Goal: Task Accomplishment & Management: Manage account settings

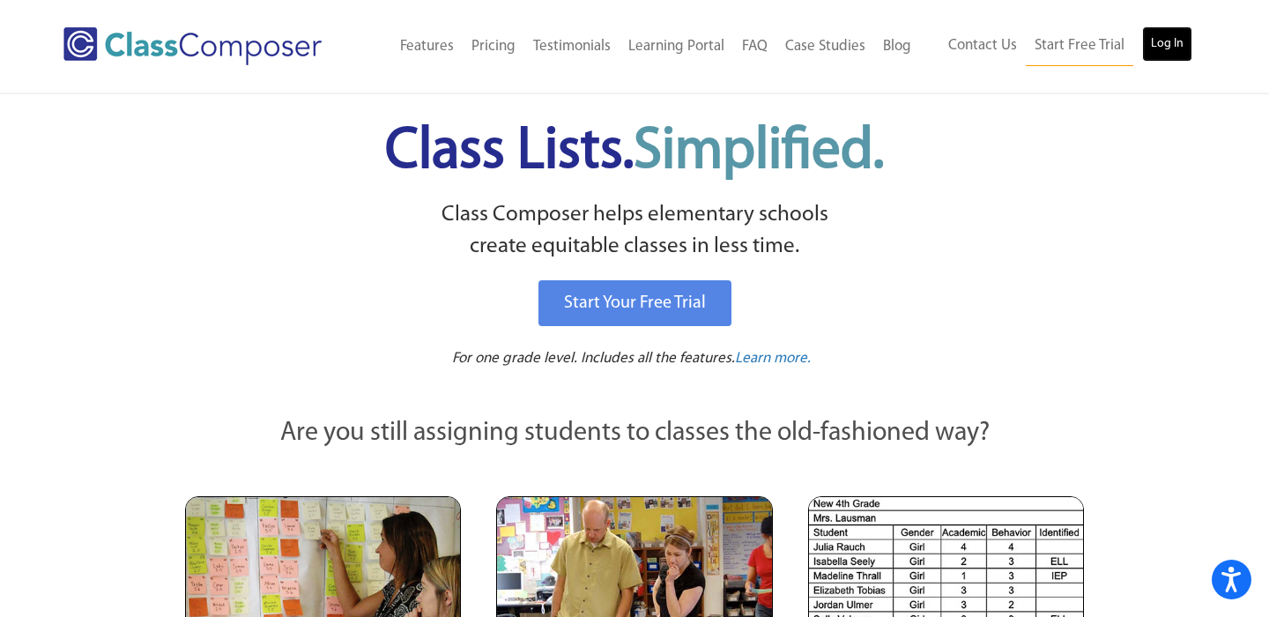
click at [1174, 34] on link "Log In" at bounding box center [1167, 43] width 50 height 35
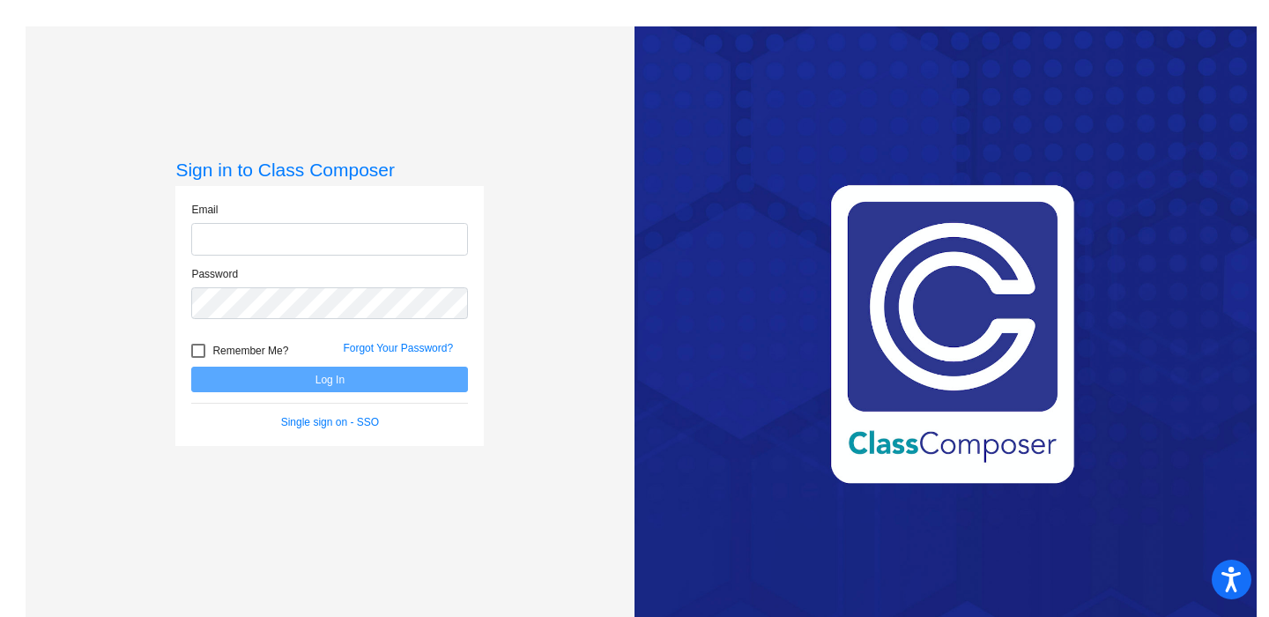
click at [379, 236] on input "email" at bounding box center [329, 239] width 277 height 33
type input "[EMAIL_ADDRESS][DOMAIN_NAME]"
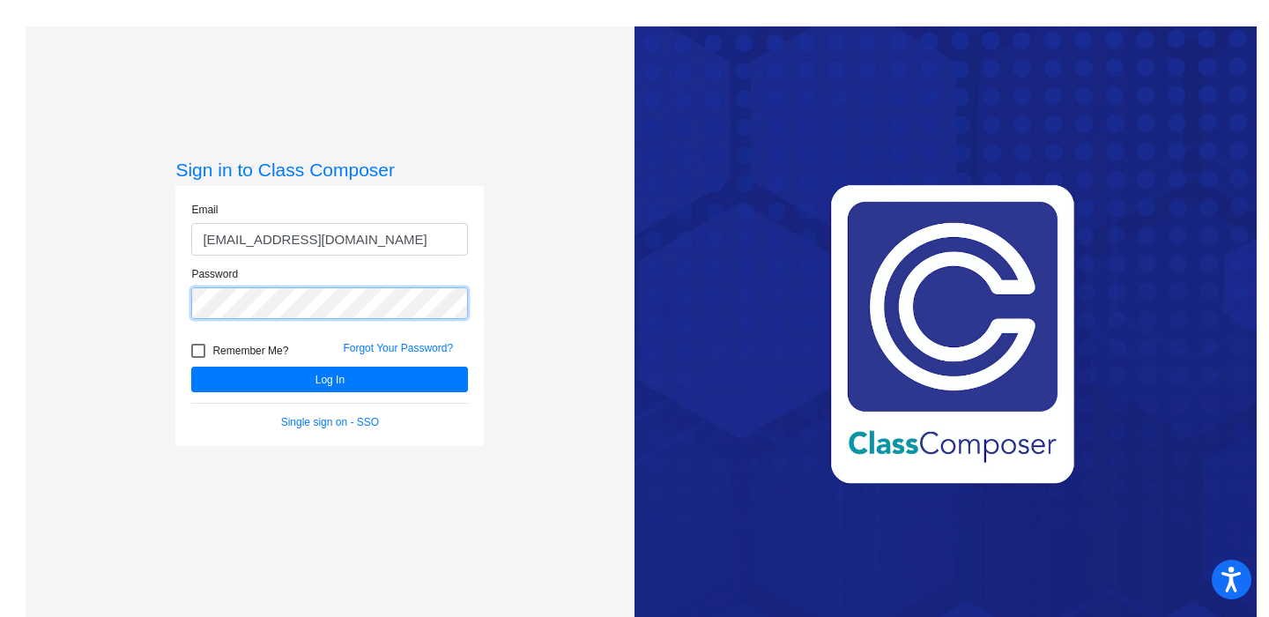
click at [191, 367] on button "Log In" at bounding box center [329, 380] width 277 height 26
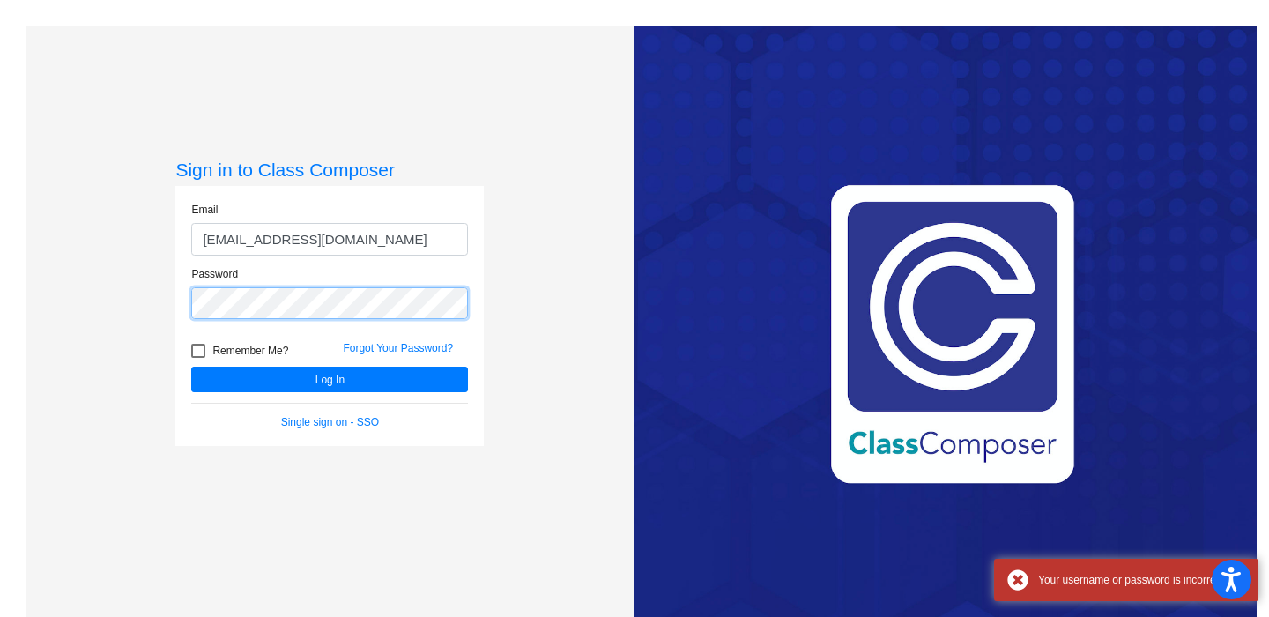
click at [191, 367] on button "Log In" at bounding box center [329, 380] width 277 height 26
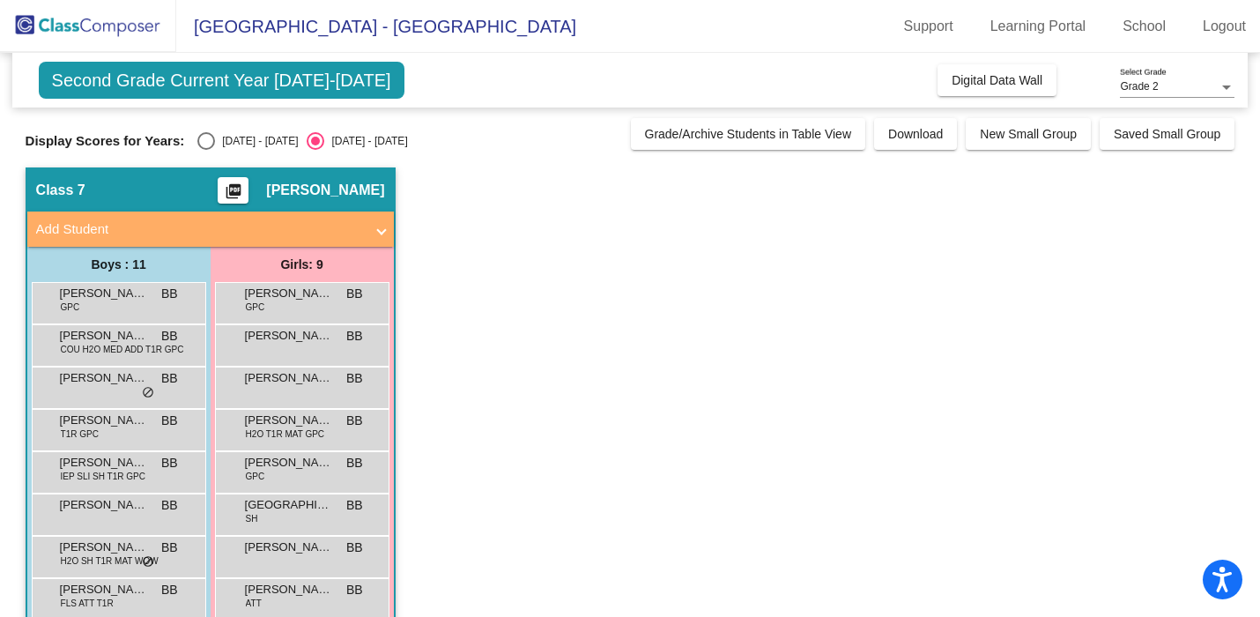
click at [198, 140] on div "Select an option" at bounding box center [206, 141] width 18 height 18
click at [205, 150] on input "[DATE] - [DATE]" at bounding box center [205, 150] width 1 height 1
radio input "true"
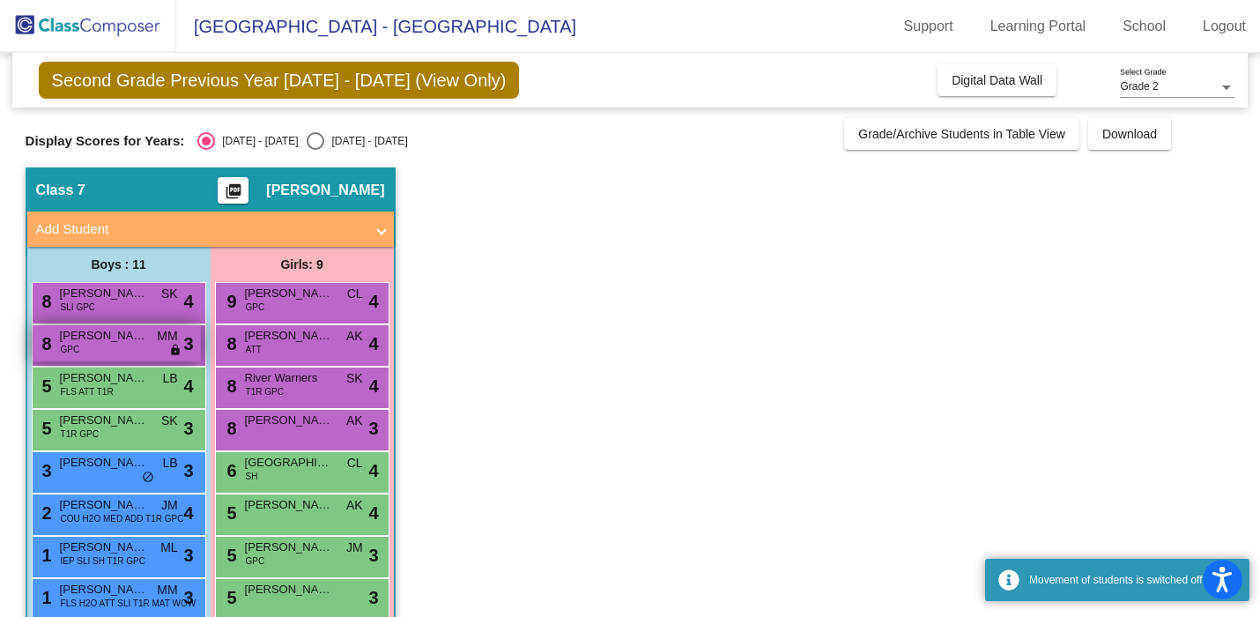
click at [167, 332] on span "MM" at bounding box center [167, 336] width 20 height 19
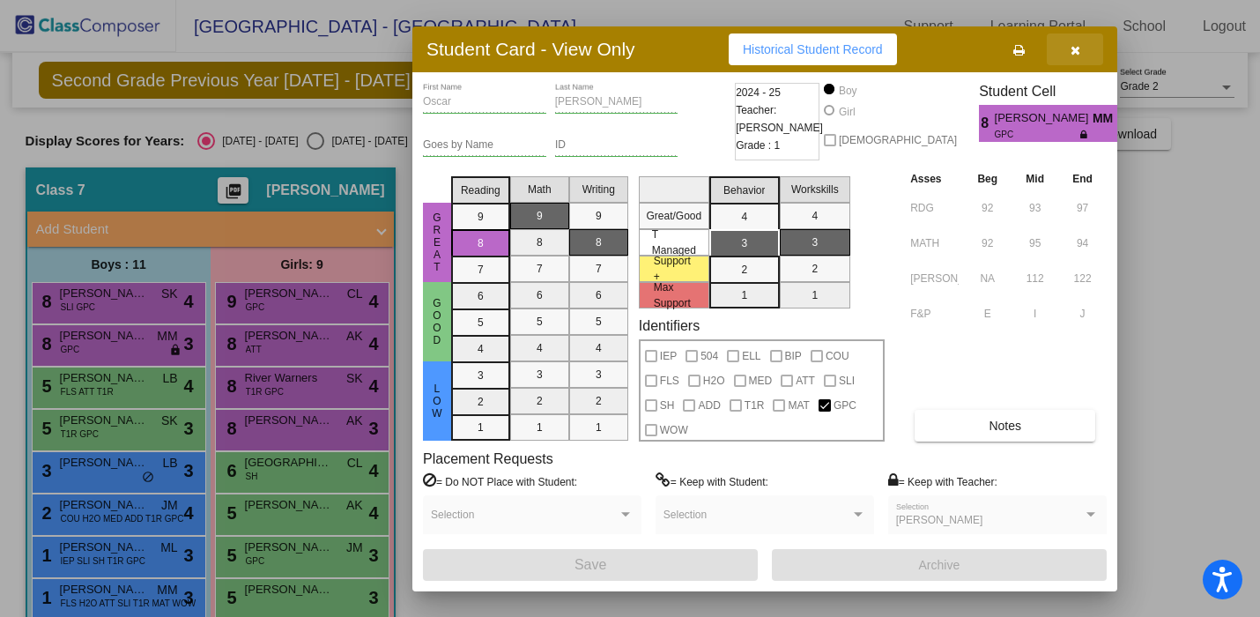
click at [1070, 63] on button "button" at bounding box center [1075, 49] width 56 height 32
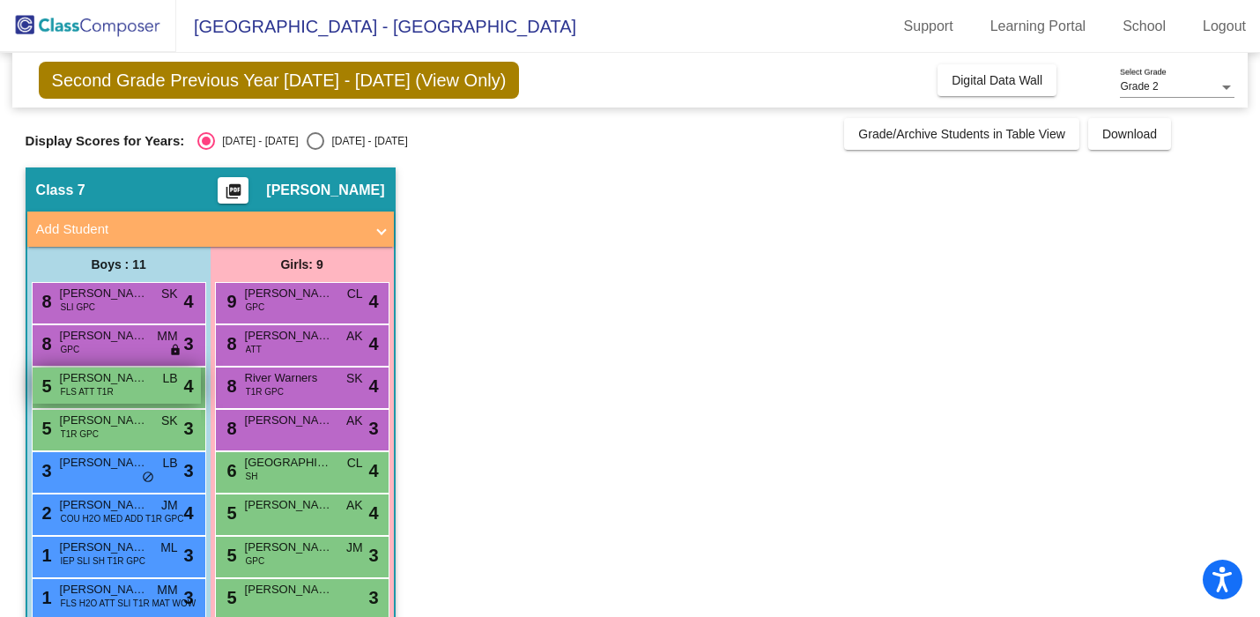
click at [145, 388] on div "5 [PERSON_NAME] FLS ATT T1R LB lock do_not_disturb_alt 4" at bounding box center [117, 385] width 168 height 36
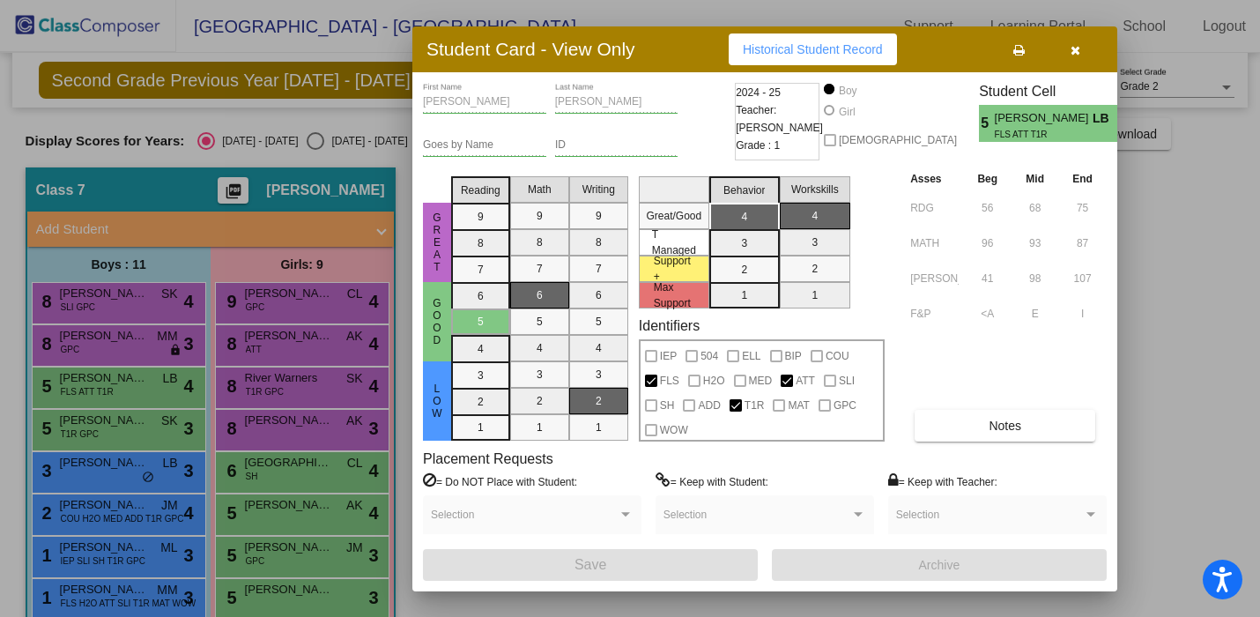
click at [191, 329] on div at bounding box center [630, 308] width 1260 height 617
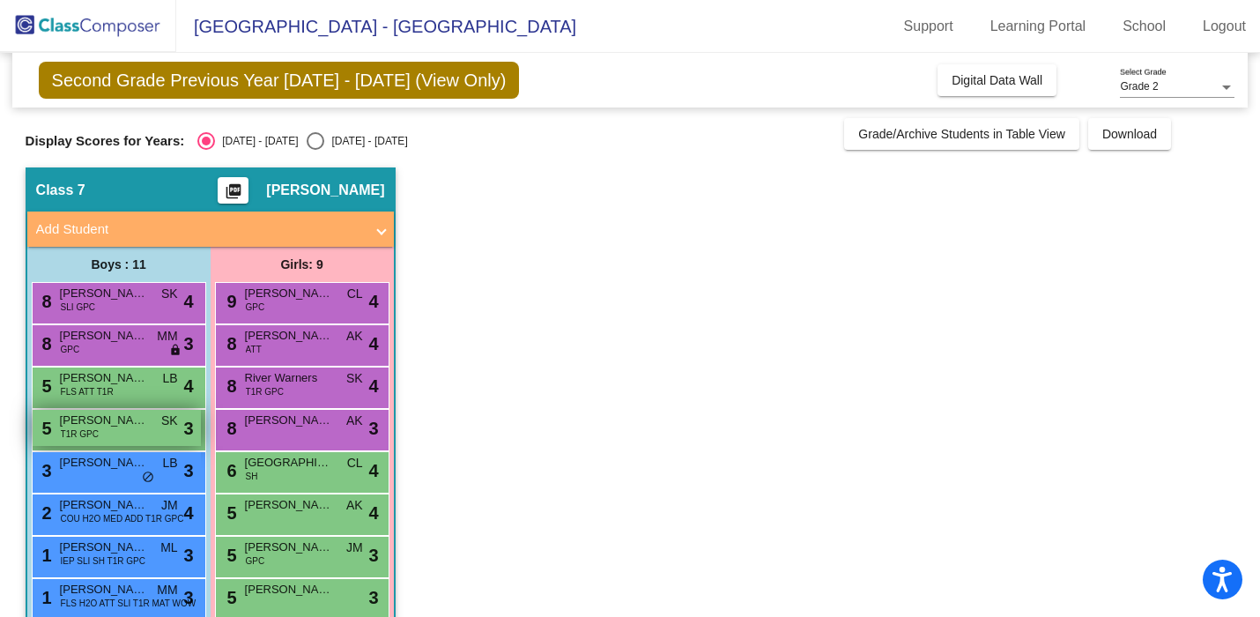
click at [122, 434] on div "5 [PERSON_NAME] T1R GPC SK lock do_not_disturb_alt 3" at bounding box center [117, 428] width 168 height 36
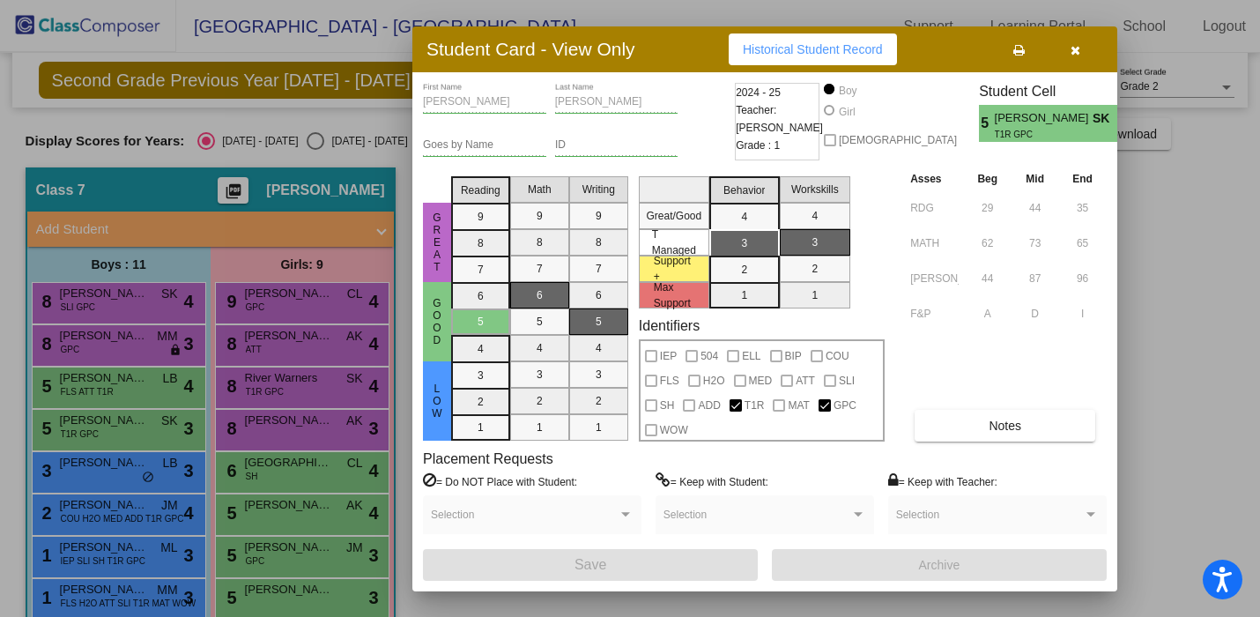
click at [147, 455] on div at bounding box center [630, 308] width 1260 height 617
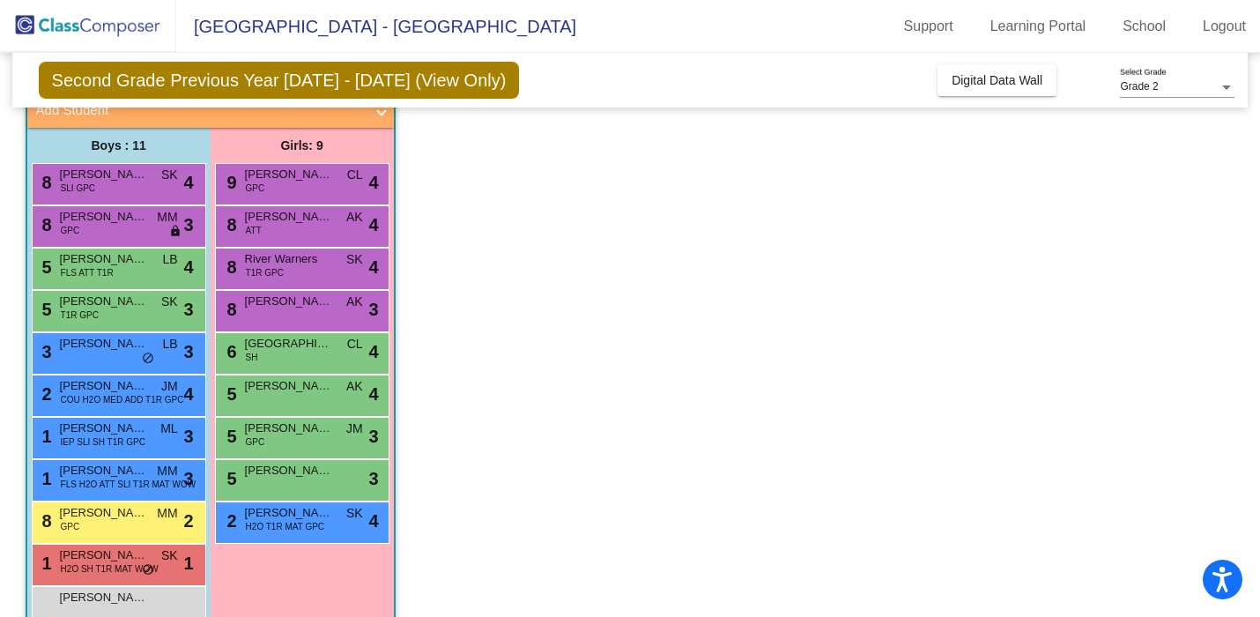
scroll to position [127, 0]
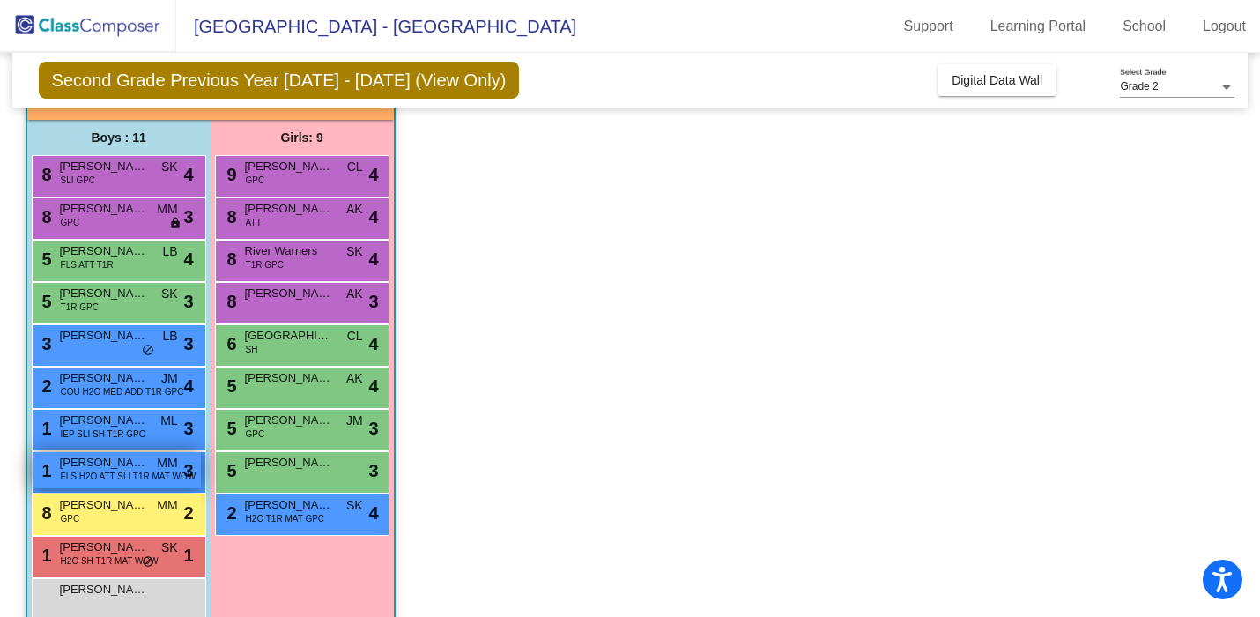
click at [126, 480] on span "FLS H2O ATT SLI T1R MAT WOW" at bounding box center [129, 476] width 136 height 13
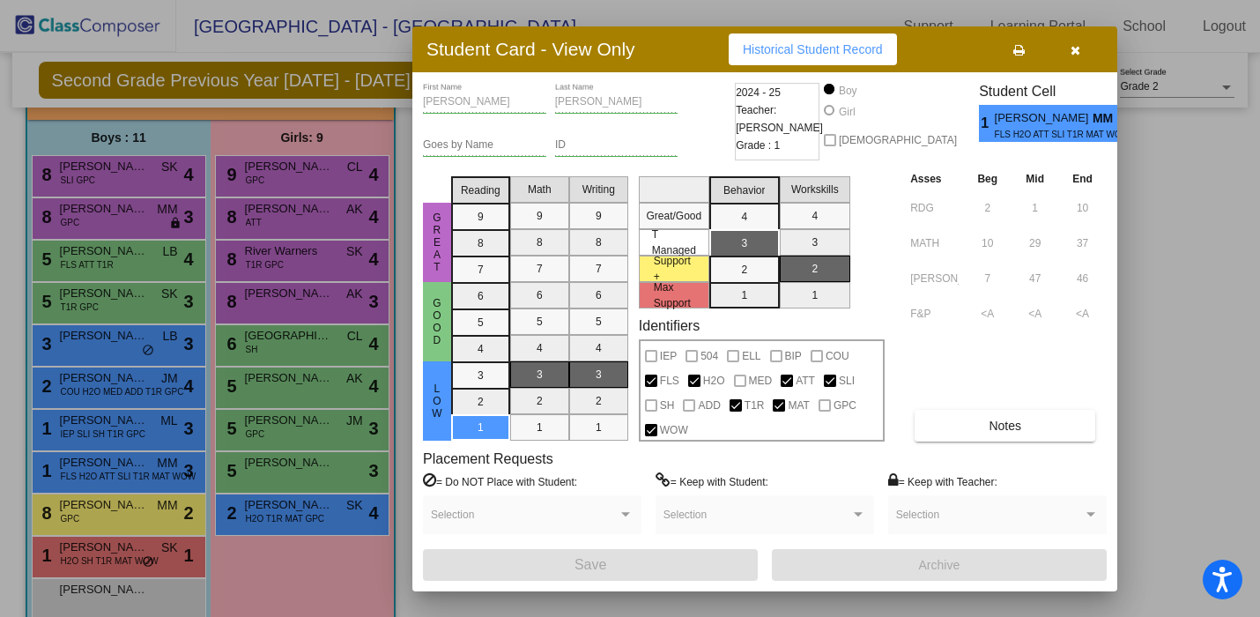
click at [153, 440] on div at bounding box center [630, 308] width 1260 height 617
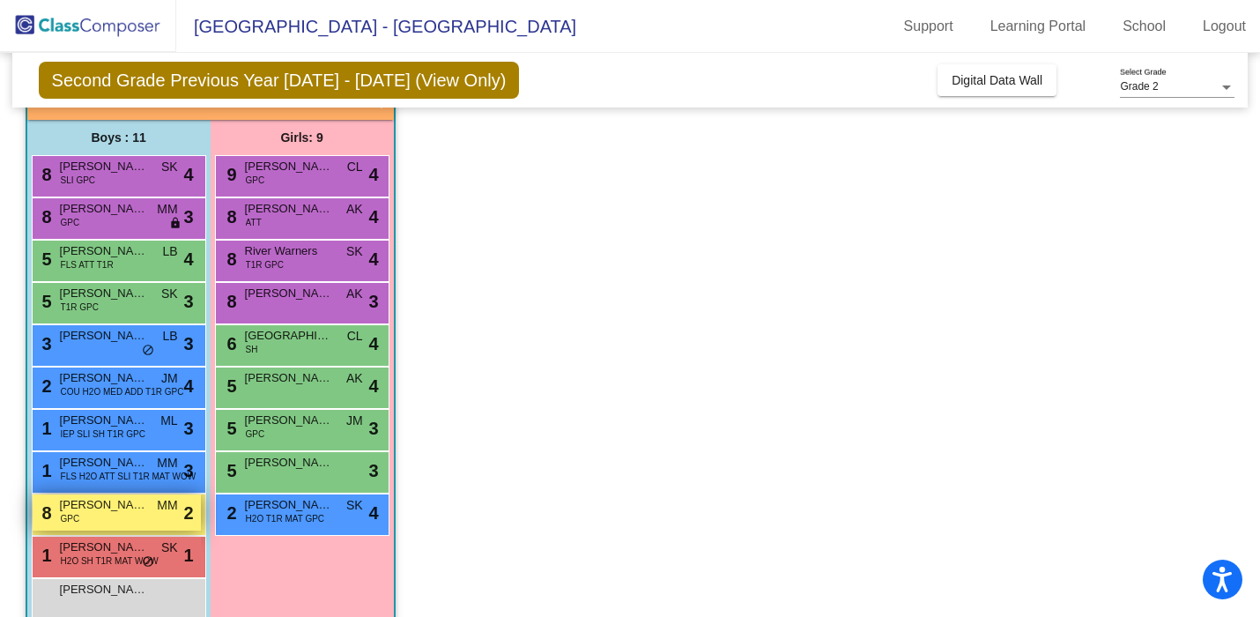
click at [144, 510] on span "[PERSON_NAME]" at bounding box center [104, 505] width 88 height 18
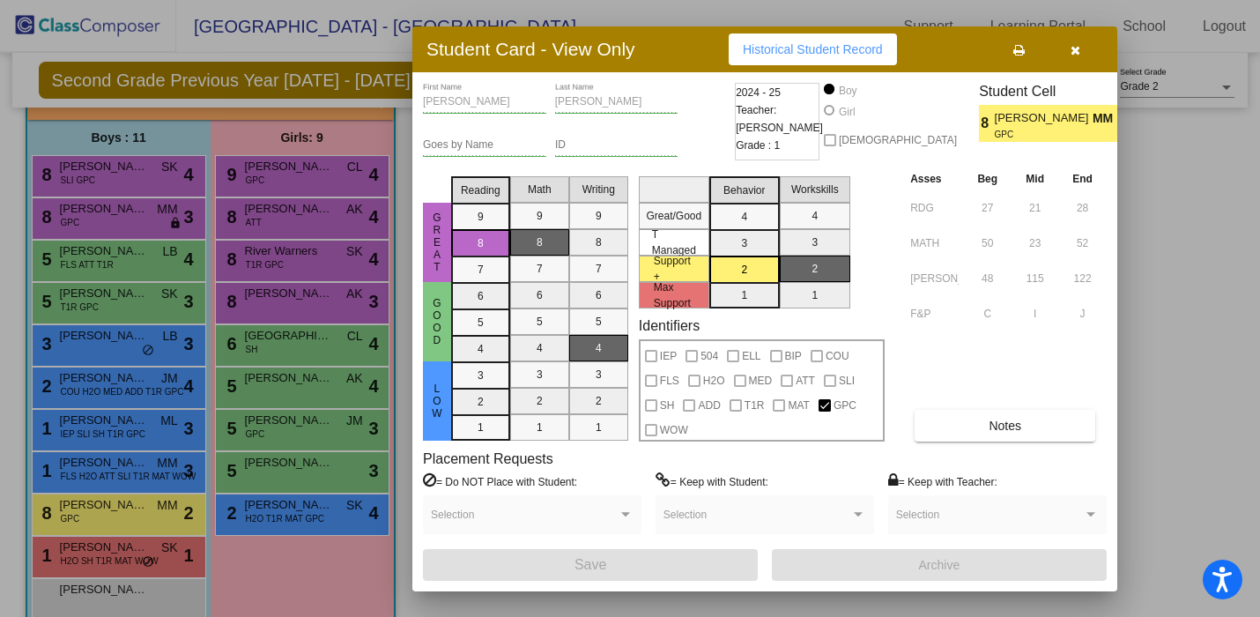
click at [153, 553] on div at bounding box center [630, 308] width 1260 height 617
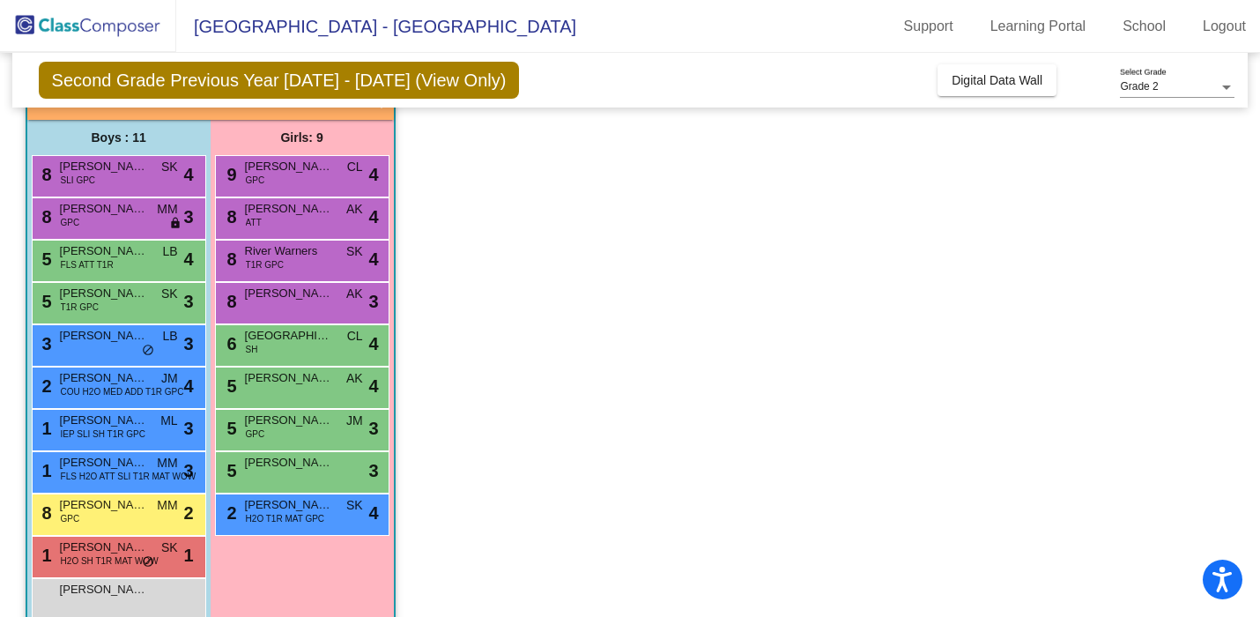
click at [153, 554] on span "H2O SH T1R MAT WOW" at bounding box center [110, 560] width 98 height 13
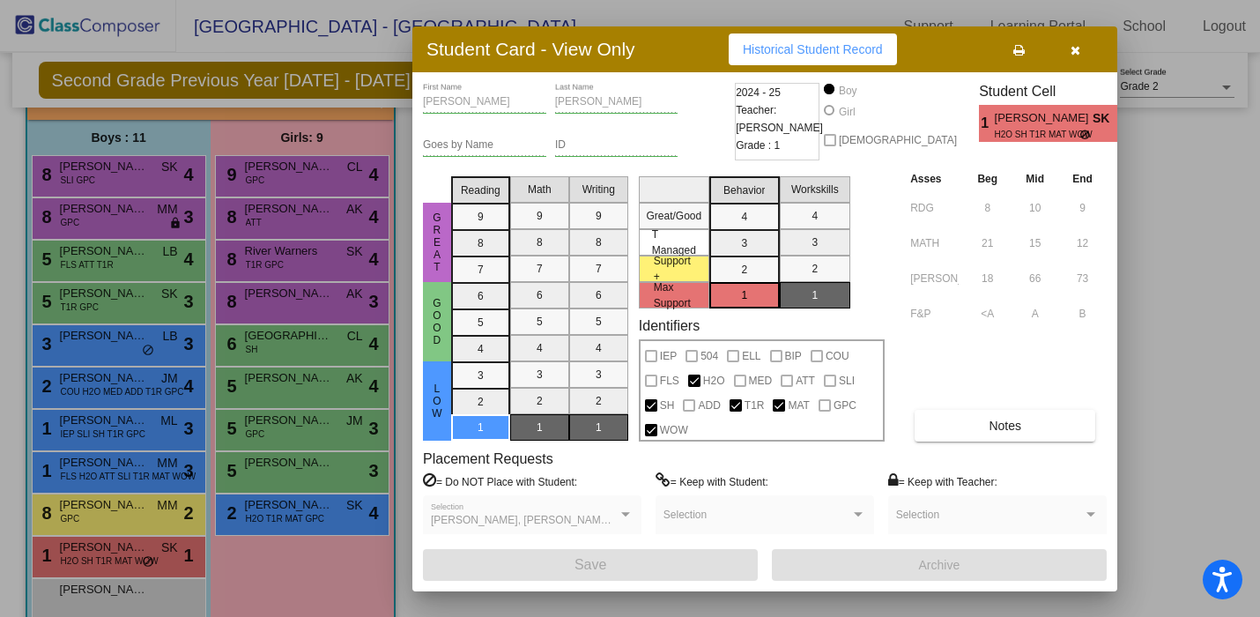
click at [130, 407] on div at bounding box center [630, 308] width 1260 height 617
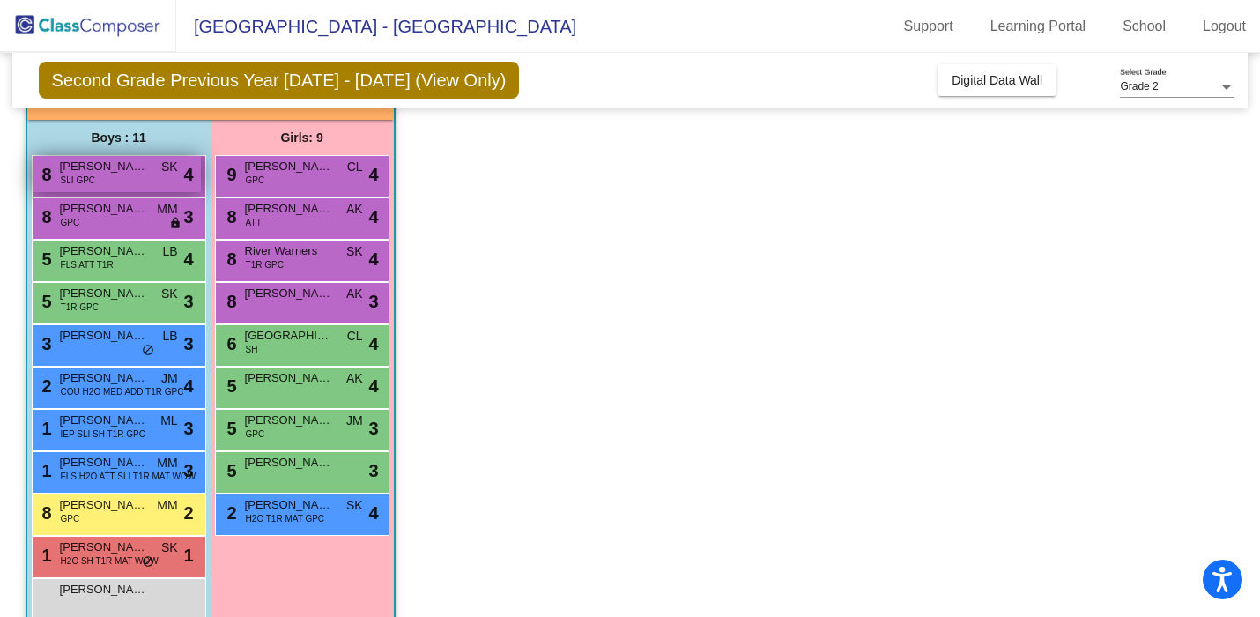
click at [152, 186] on div "8 [PERSON_NAME] SLI GPC SK lock do_not_disturb_alt 4" at bounding box center [117, 174] width 168 height 36
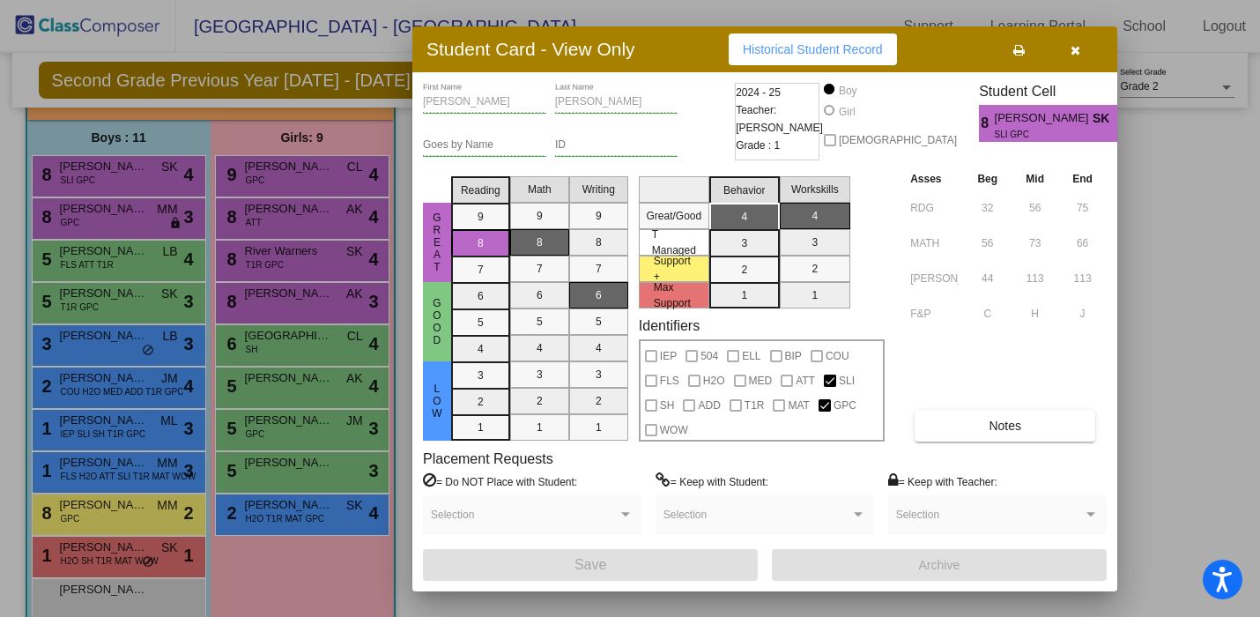
click at [154, 259] on div at bounding box center [630, 308] width 1260 height 617
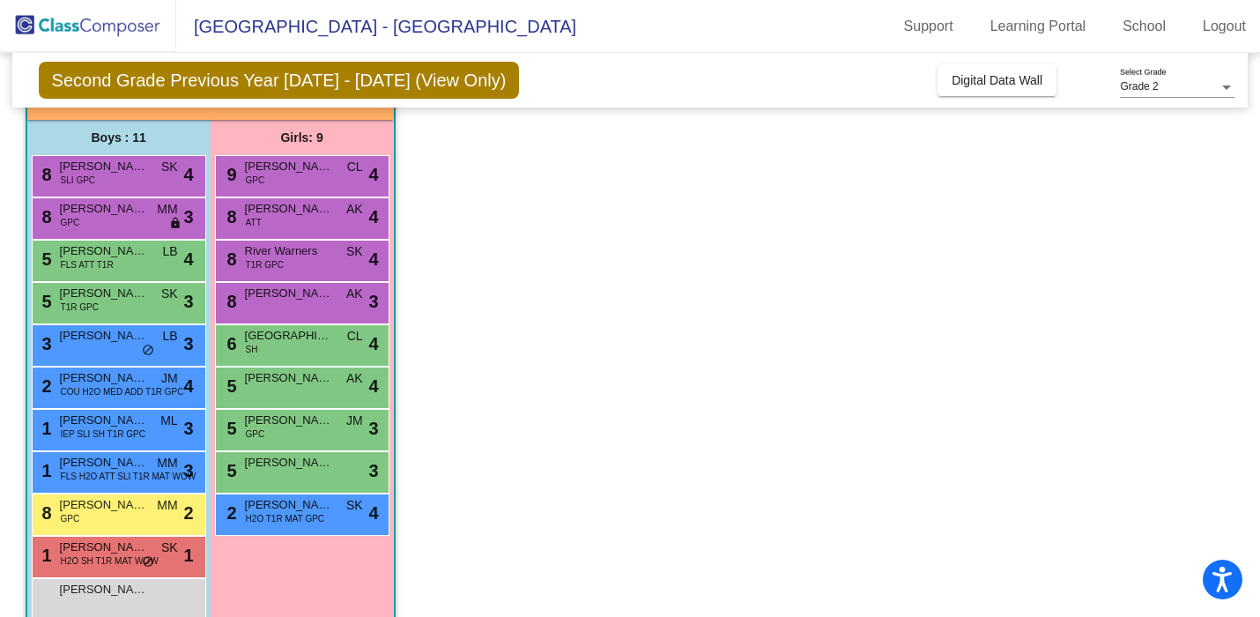
click at [154, 259] on div "5 [PERSON_NAME] FLS ATT T1R LB lock do_not_disturb_alt 4" at bounding box center [117, 259] width 168 height 36
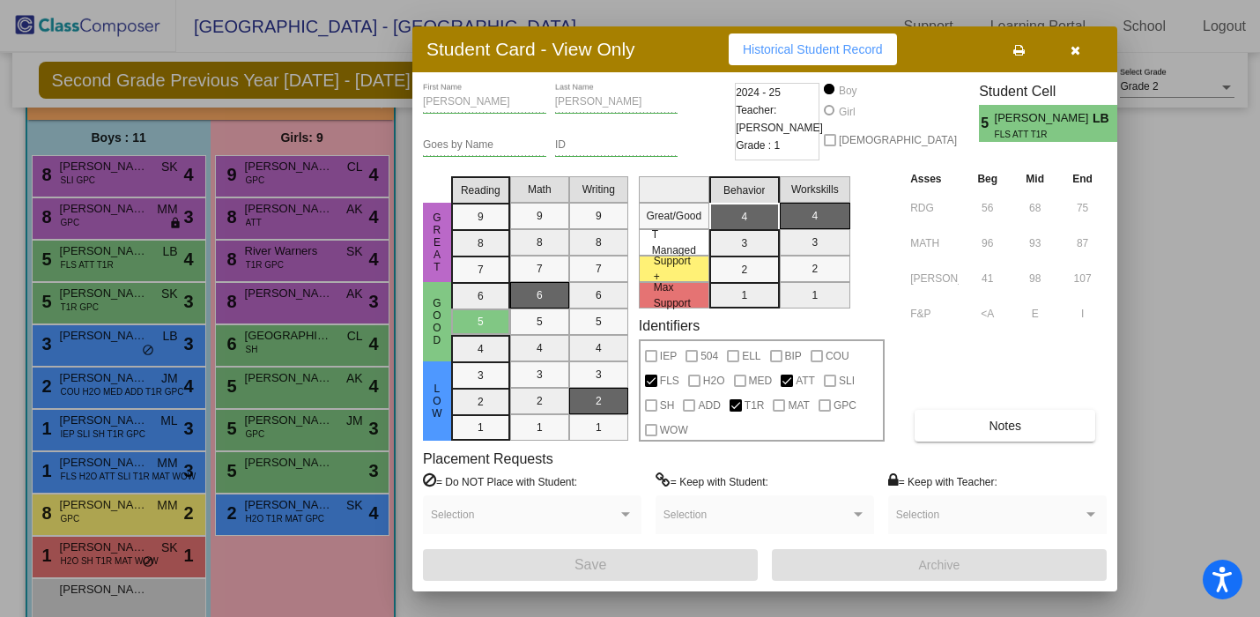
click at [151, 328] on div at bounding box center [630, 308] width 1260 height 617
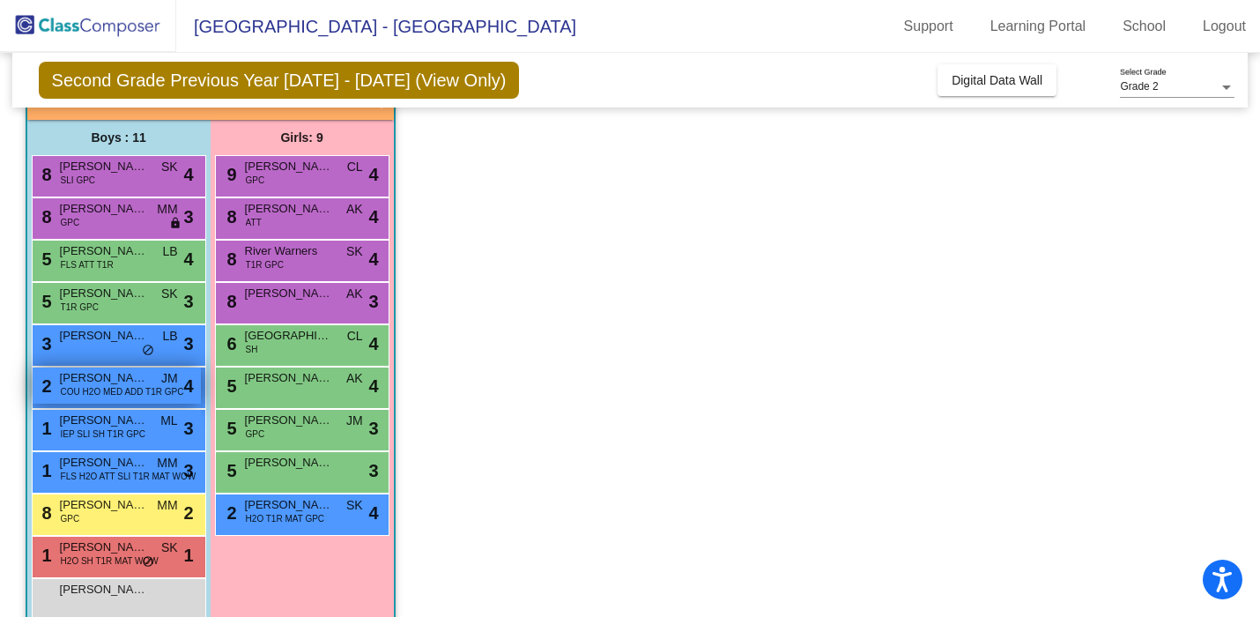
click at [145, 401] on div "2 [PERSON_NAME] COU H2O MED ADD T1R GPC JM lock do_not_disturb_alt 4" at bounding box center [117, 385] width 168 height 36
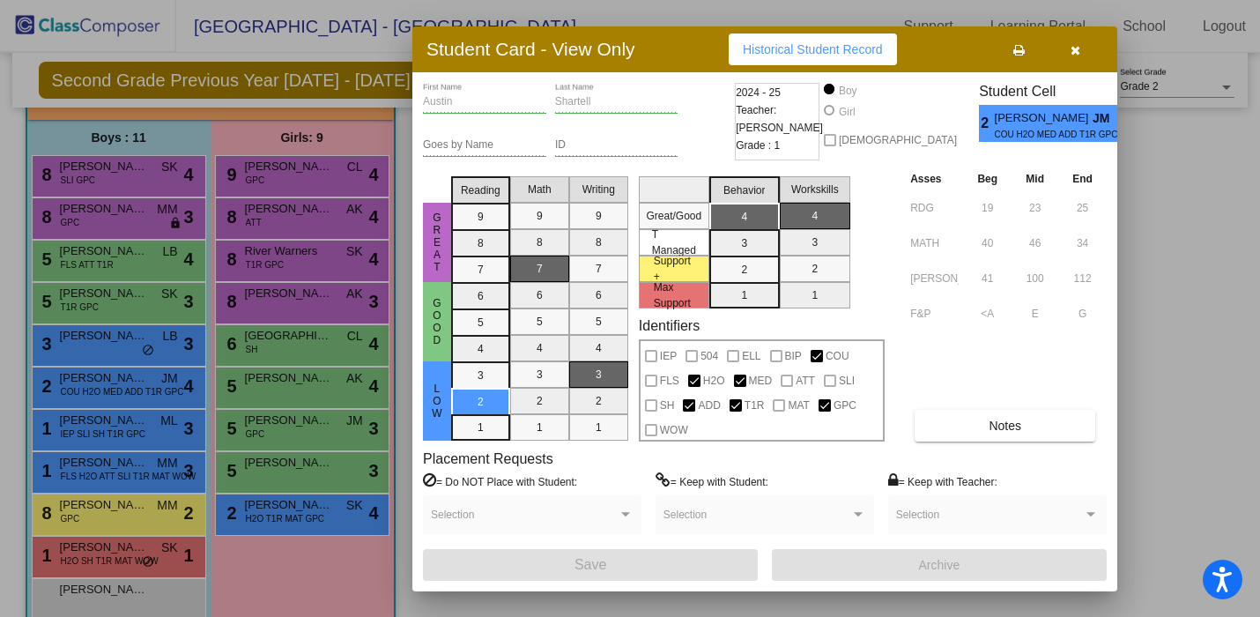
click at [308, 394] on div at bounding box center [630, 308] width 1260 height 617
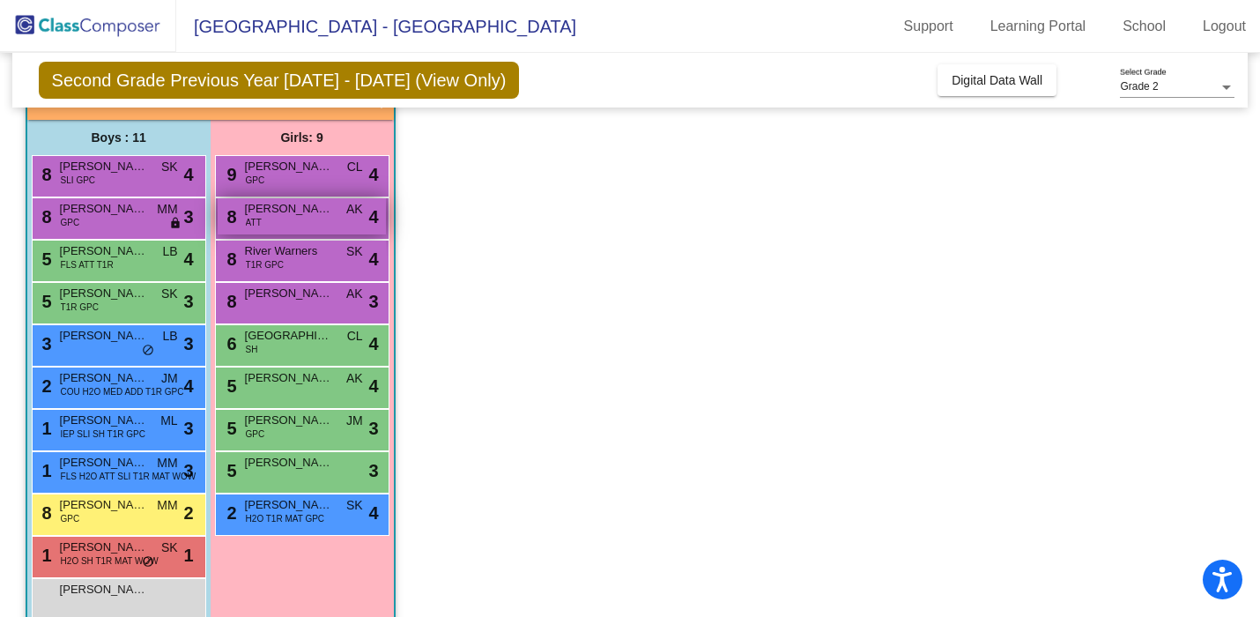
click at [315, 217] on span "[PERSON_NAME]" at bounding box center [289, 209] width 88 height 18
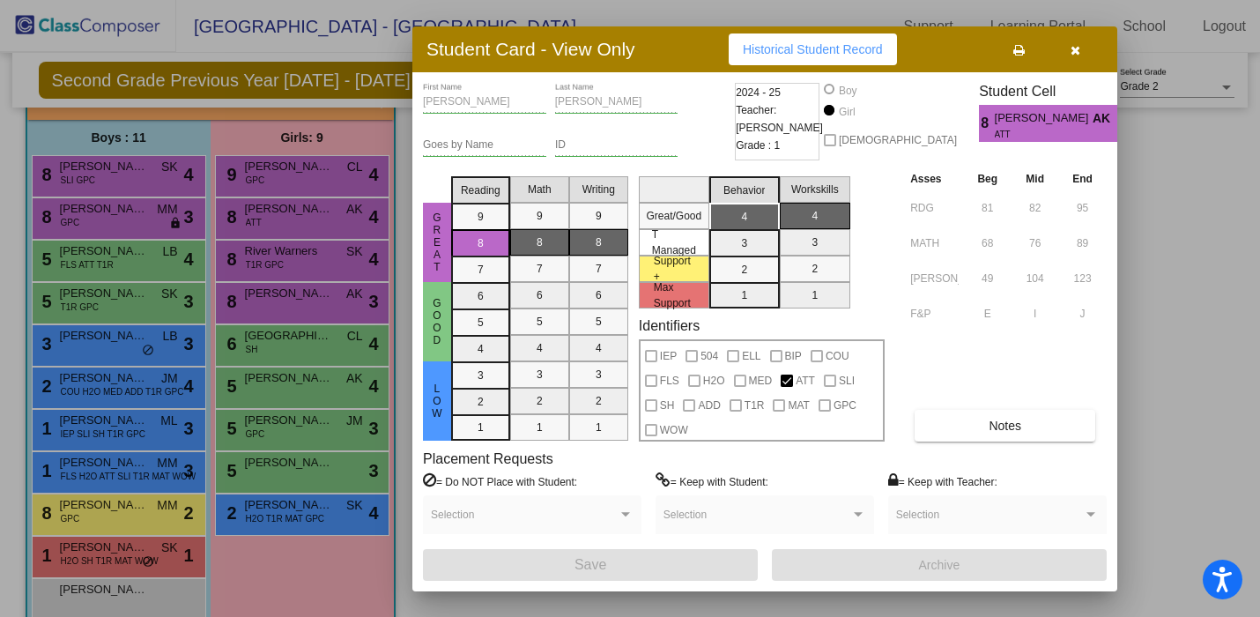
click at [292, 305] on div at bounding box center [630, 308] width 1260 height 617
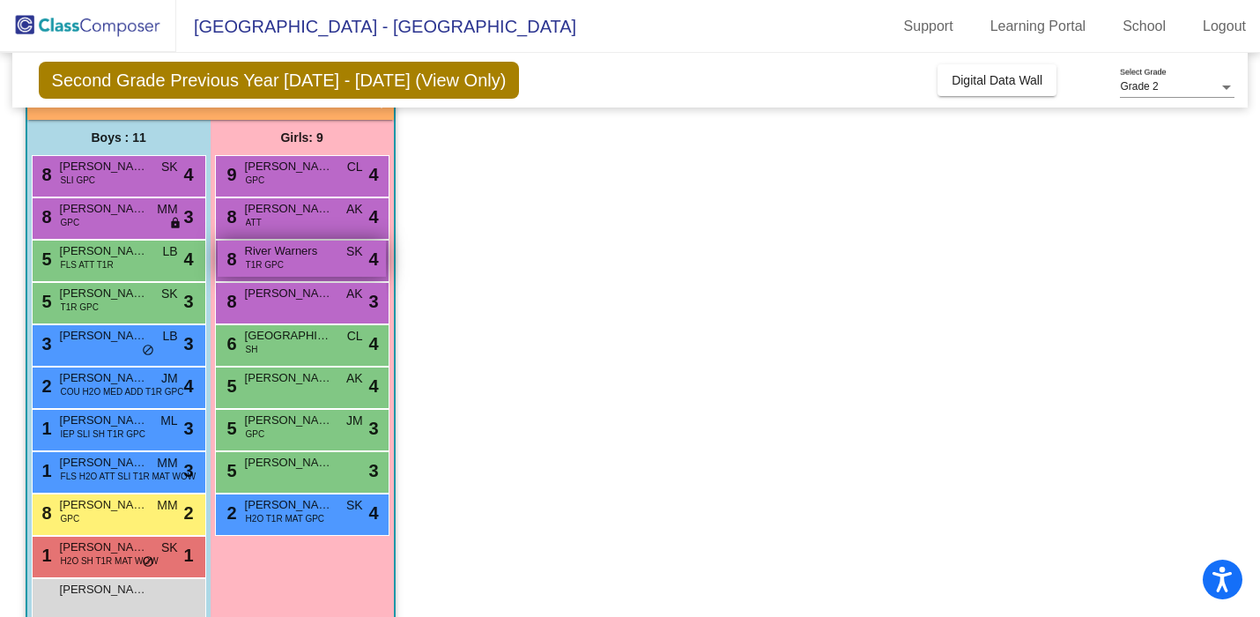
click at [314, 270] on div "8 River Warners T1R GPC SK lock do_not_disturb_alt 4" at bounding box center [302, 259] width 168 height 36
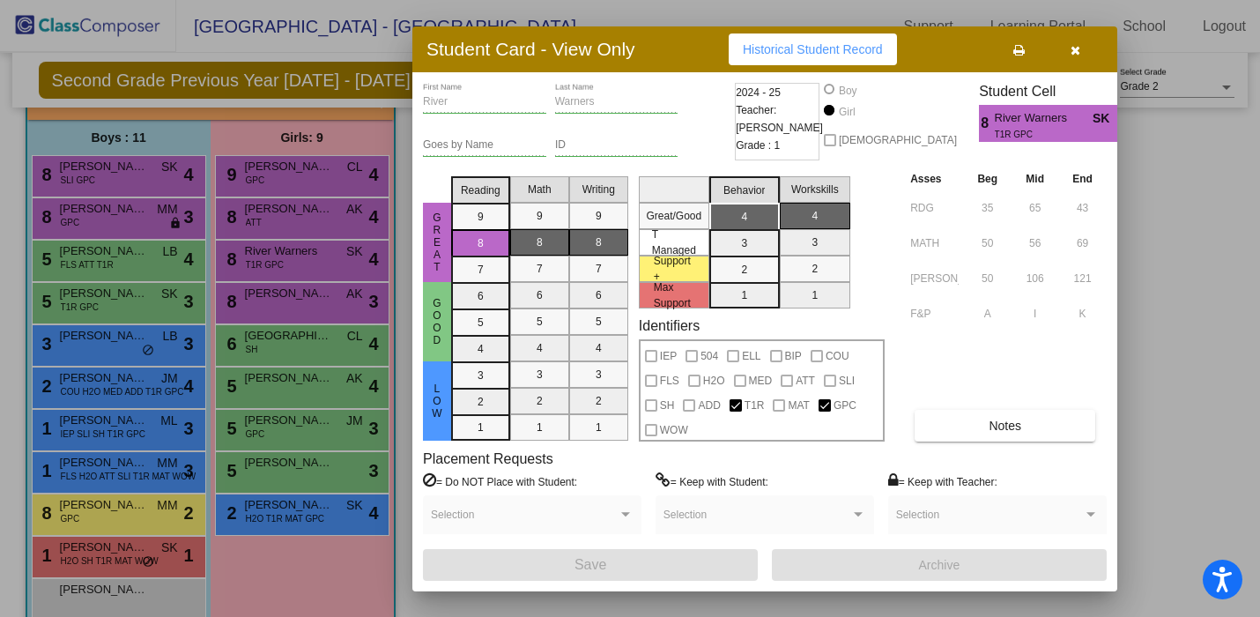
click at [294, 381] on div at bounding box center [630, 308] width 1260 height 617
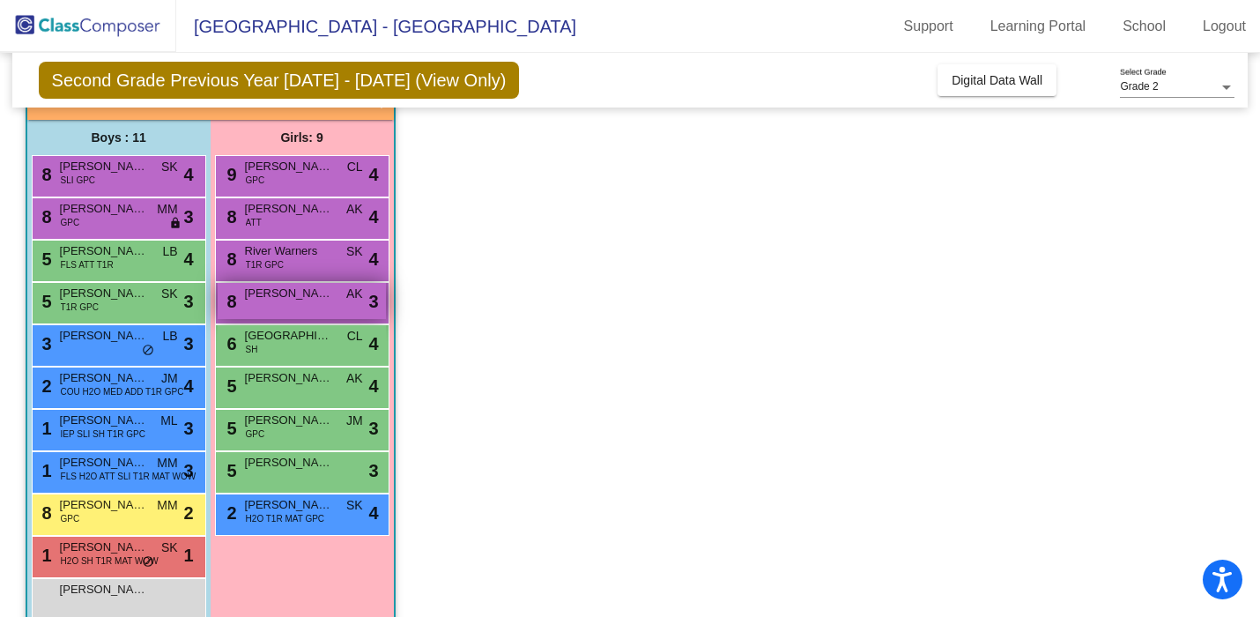
click at [304, 287] on span "[PERSON_NAME]" at bounding box center [289, 294] width 88 height 18
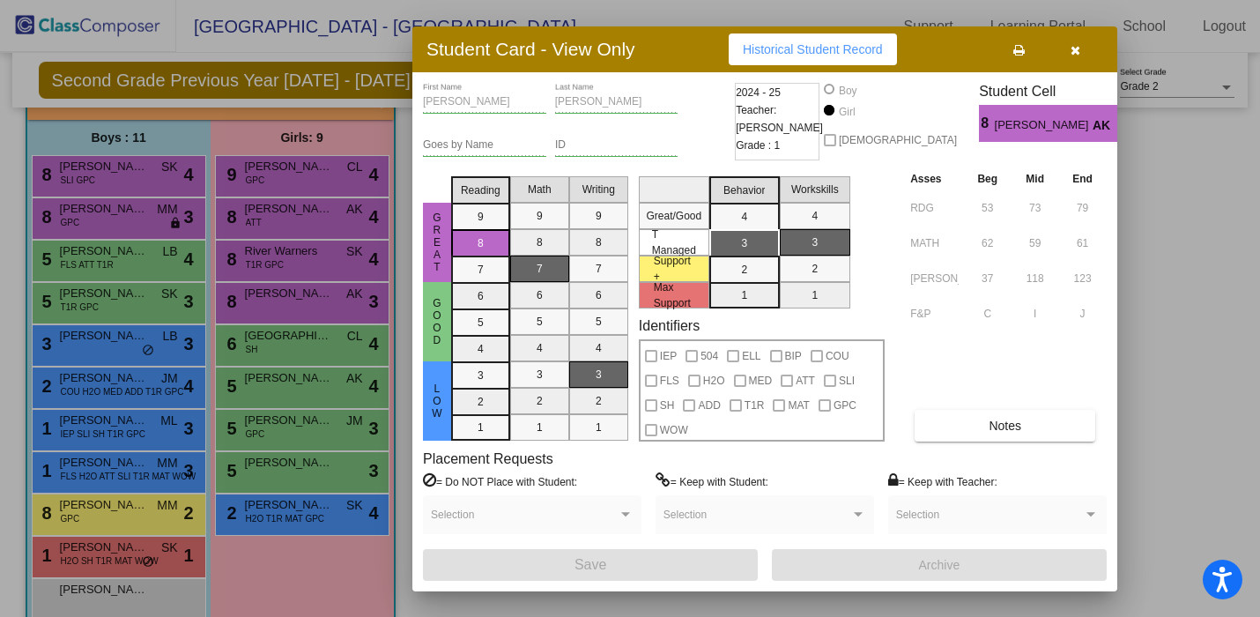
click at [295, 342] on div at bounding box center [630, 308] width 1260 height 617
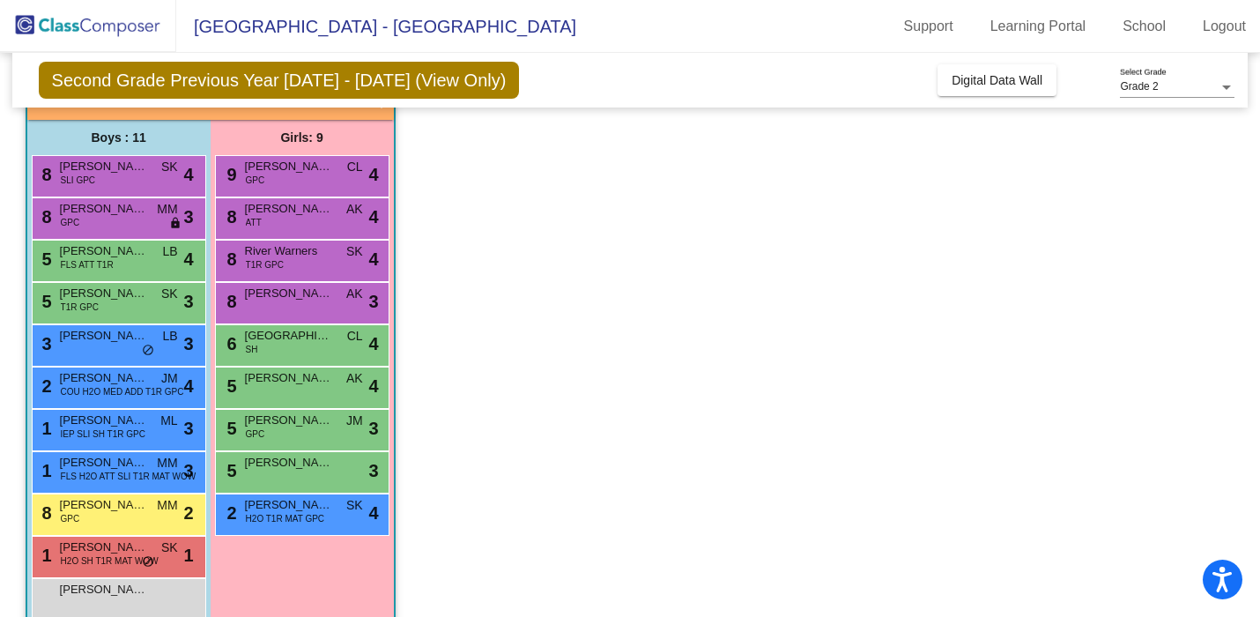
click at [295, 342] on span "[GEOGRAPHIC_DATA]" at bounding box center [289, 336] width 88 height 18
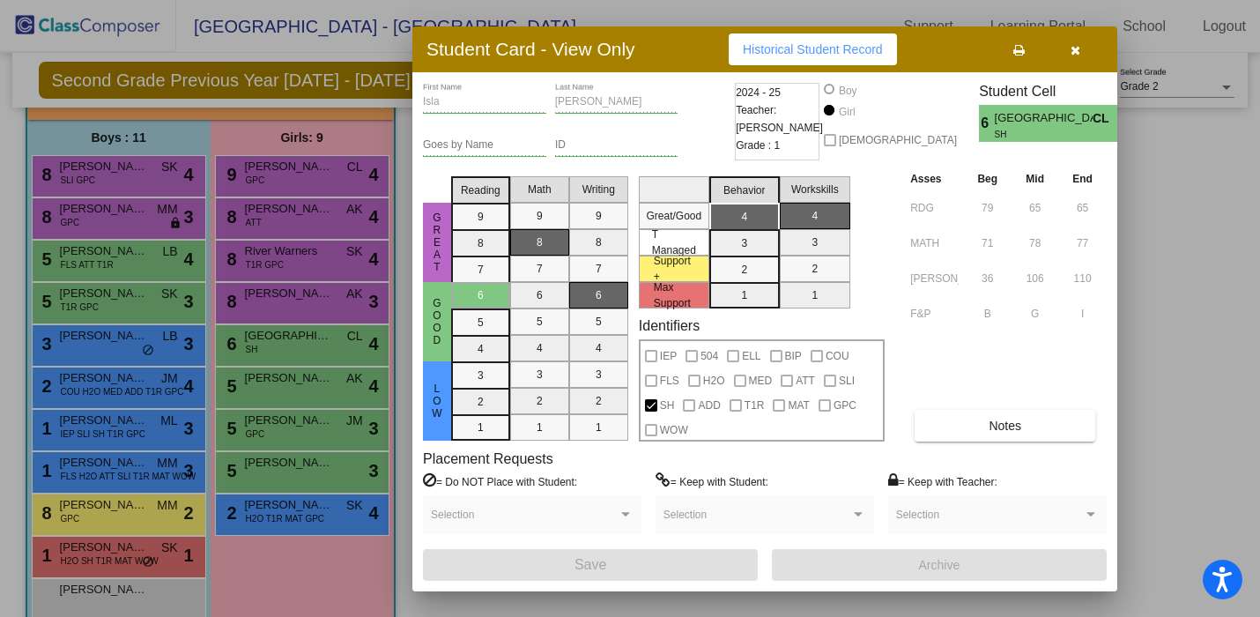
click at [314, 395] on div at bounding box center [630, 308] width 1260 height 617
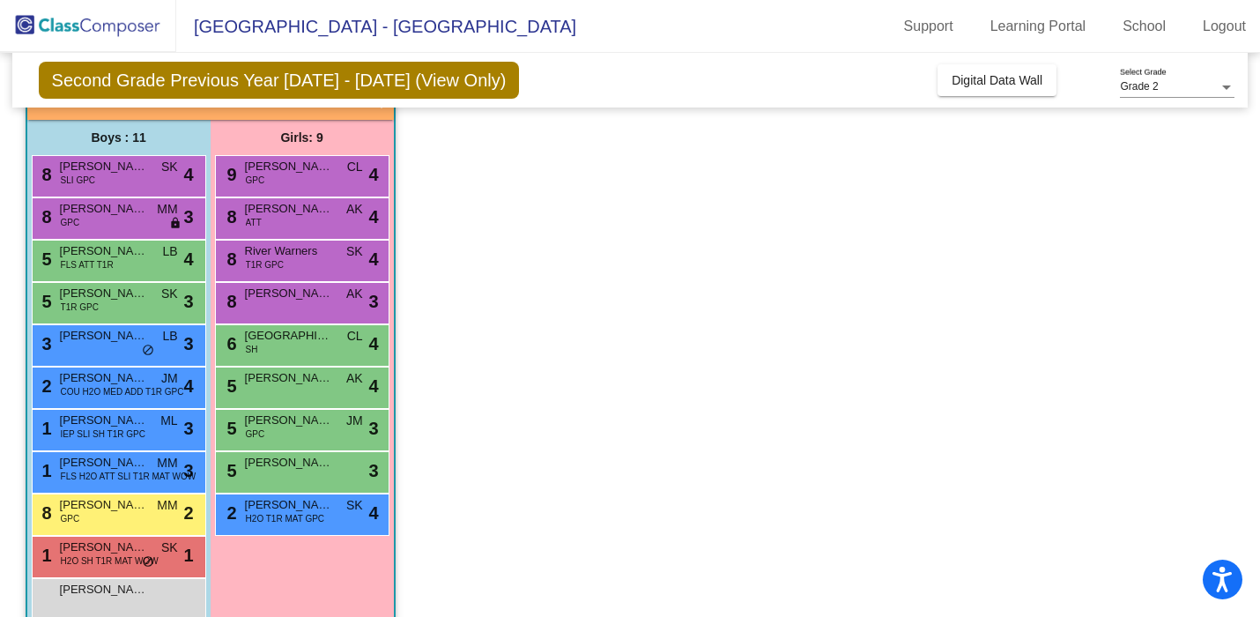
click at [314, 395] on div "5 [PERSON_NAME] AK lock do_not_disturb_alt 4" at bounding box center [302, 385] width 168 height 36
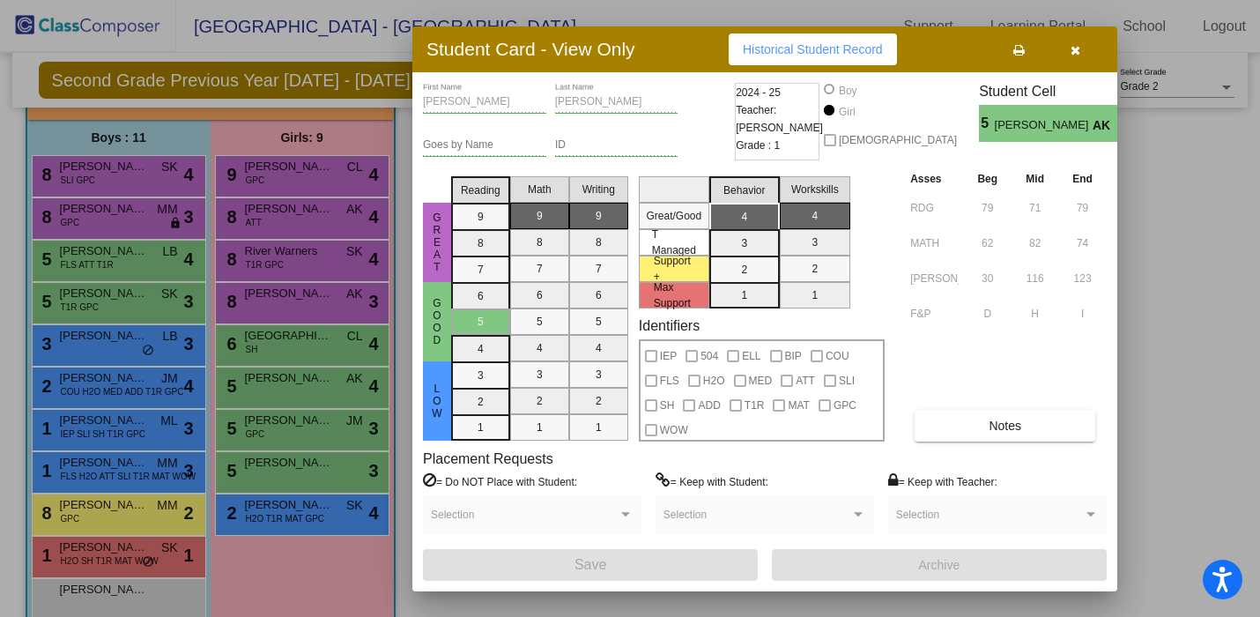
click at [309, 425] on div at bounding box center [630, 308] width 1260 height 617
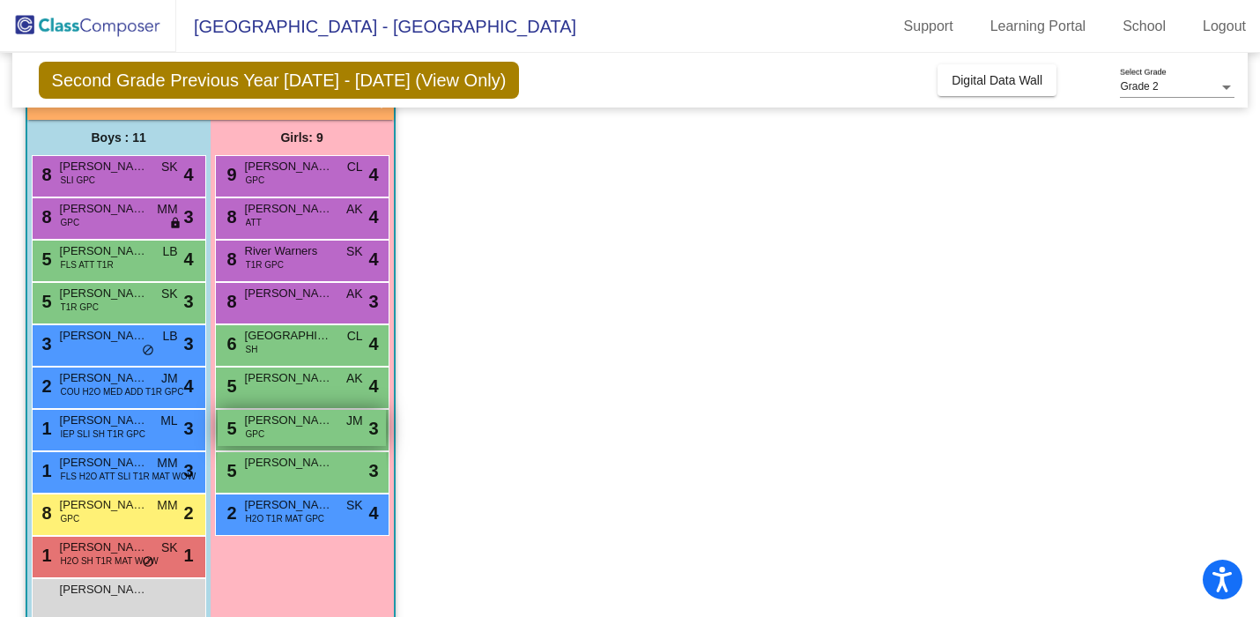
click at [309, 423] on span "[PERSON_NAME]" at bounding box center [289, 420] width 88 height 18
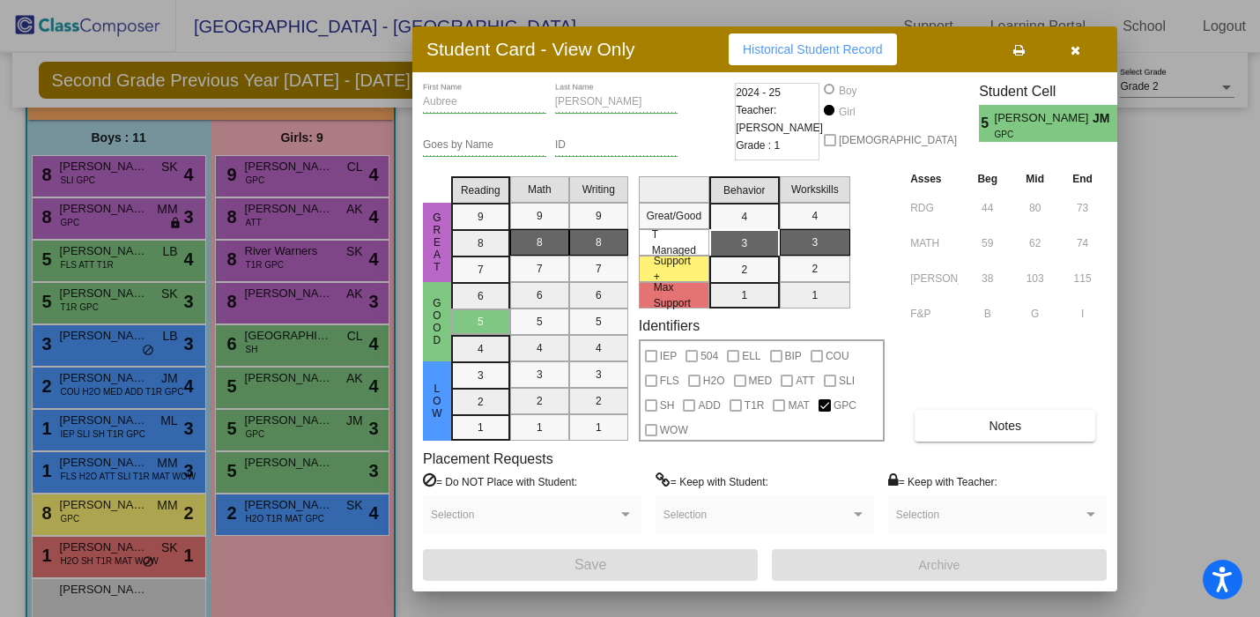
click at [305, 430] on div at bounding box center [630, 308] width 1260 height 617
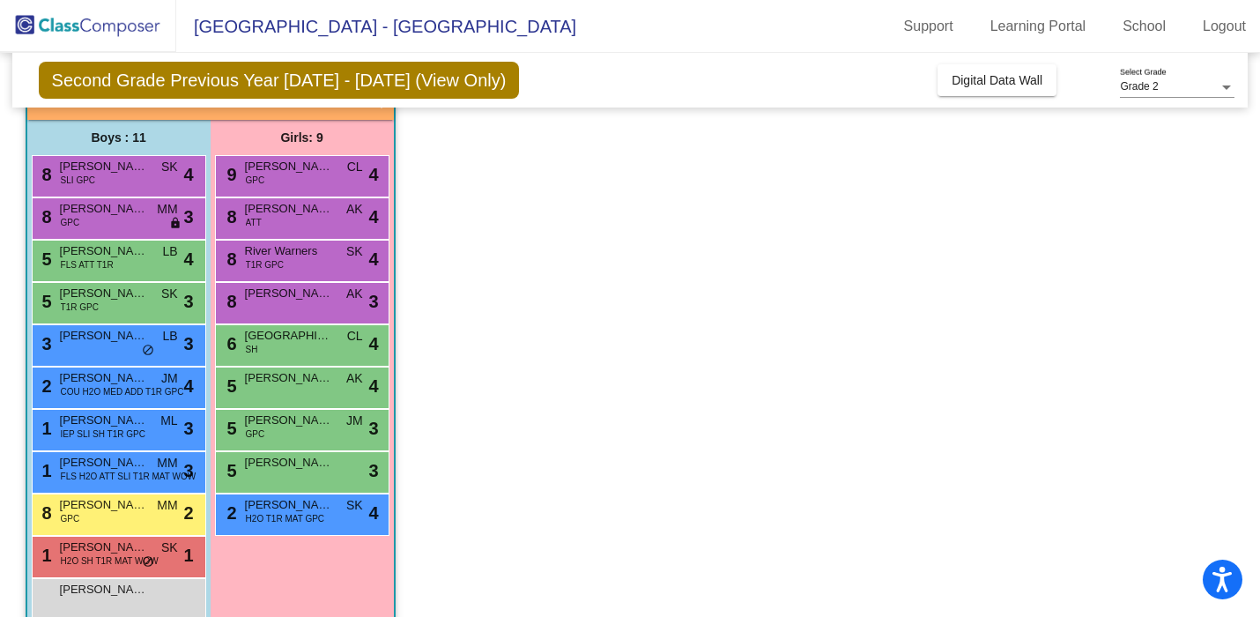
click at [305, 430] on div "5 [PERSON_NAME] GPC JM lock do_not_disturb_alt 3" at bounding box center [302, 428] width 168 height 36
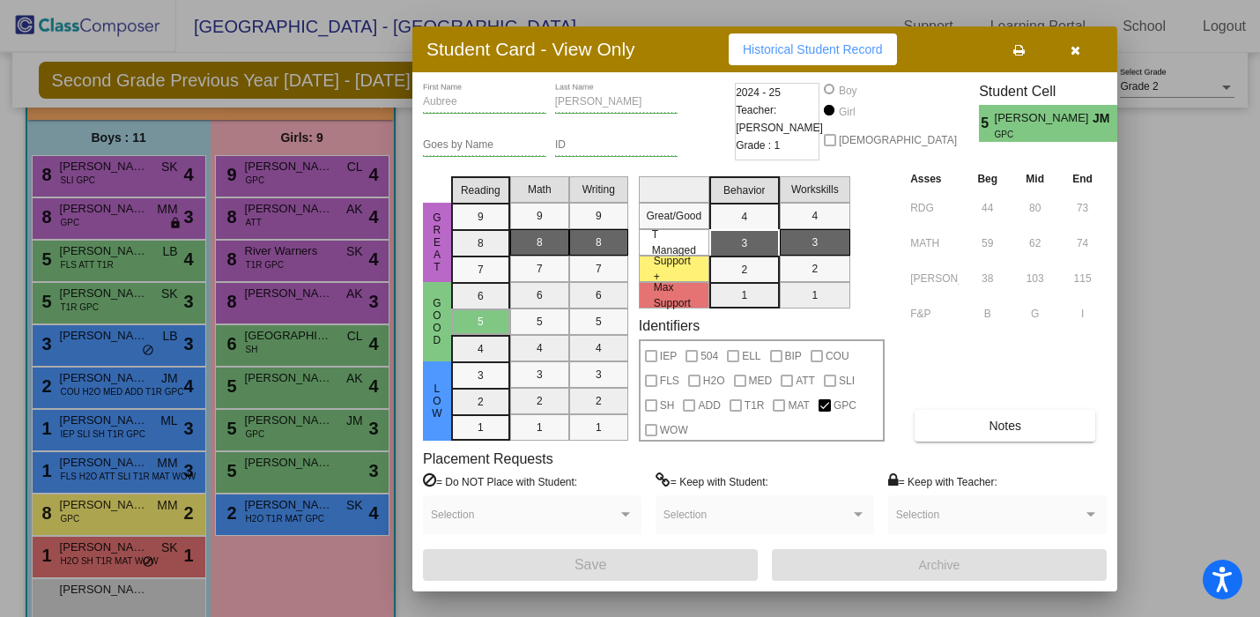
click at [289, 471] on div at bounding box center [630, 308] width 1260 height 617
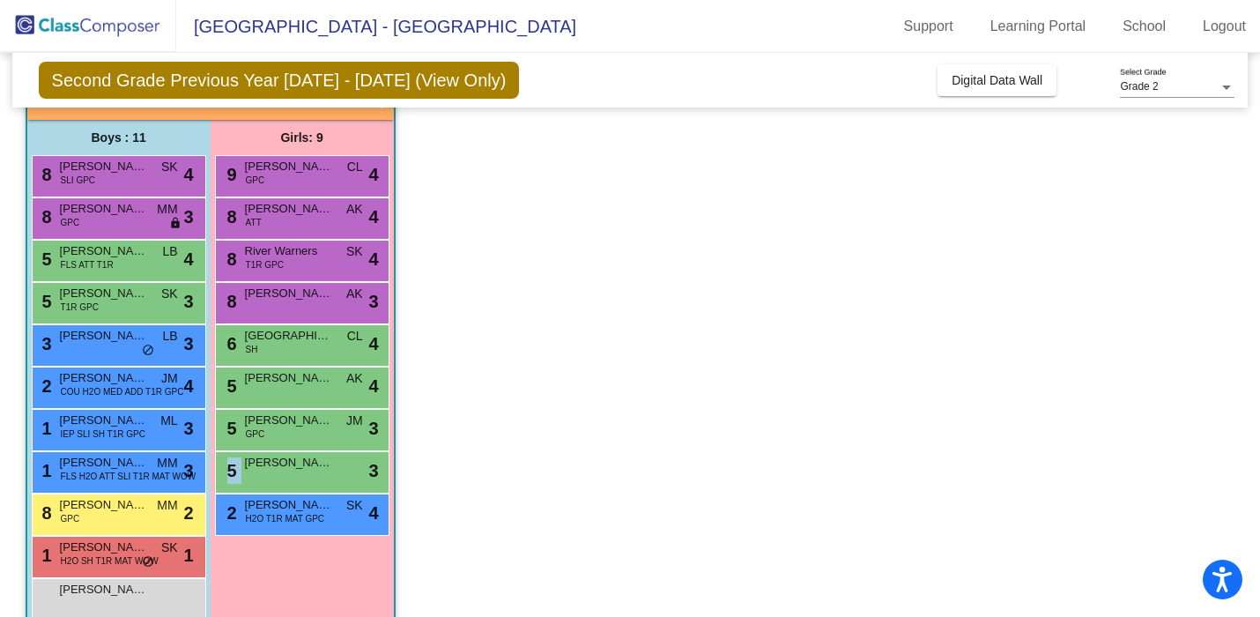
click at [289, 471] on div "5 [PERSON_NAME] lock do_not_disturb_alt 3" at bounding box center [302, 470] width 168 height 36
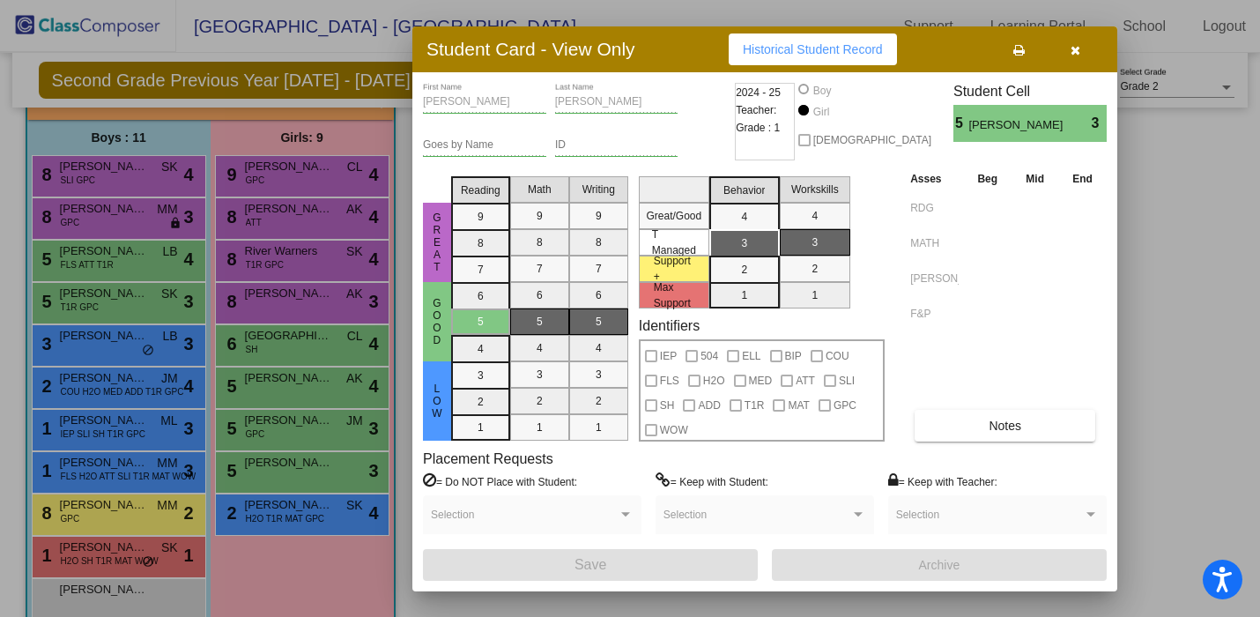
click at [286, 475] on div at bounding box center [630, 308] width 1260 height 617
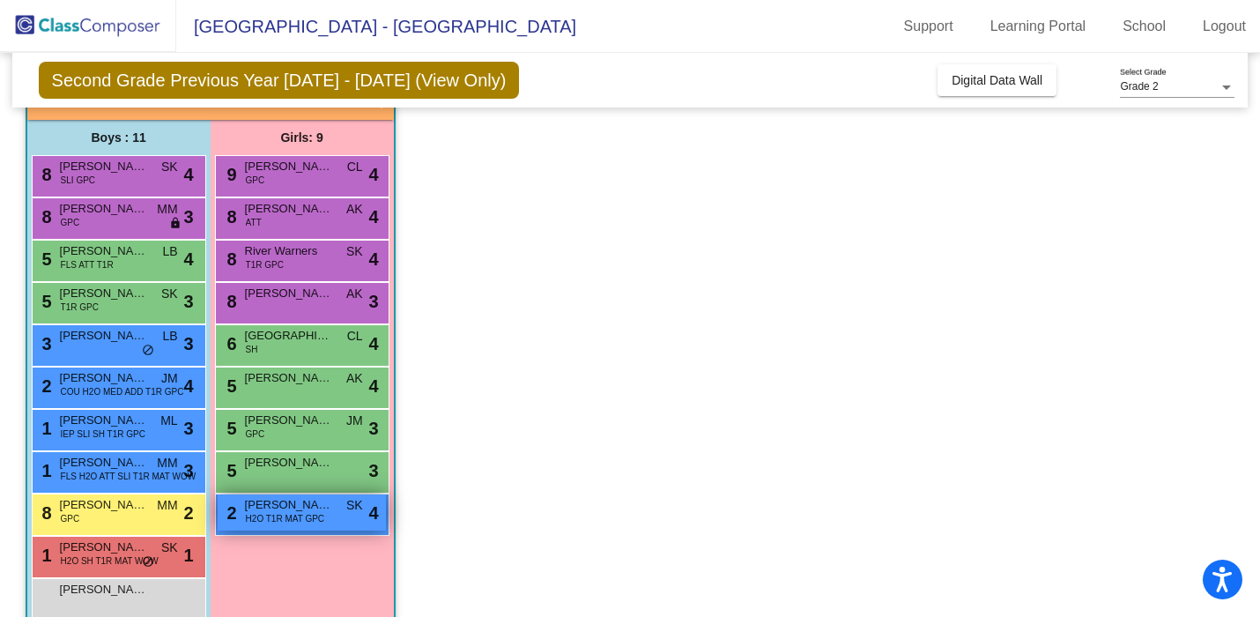
click at [286, 507] on span "[PERSON_NAME]" at bounding box center [289, 505] width 88 height 18
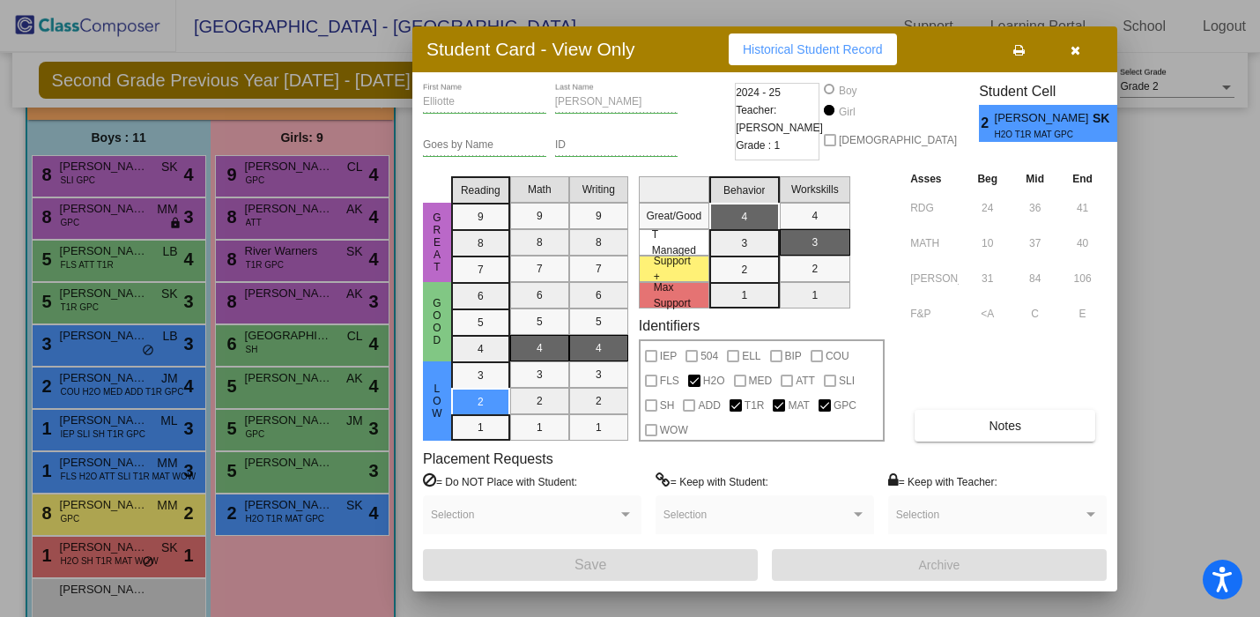
click at [287, 354] on div at bounding box center [630, 308] width 1260 height 617
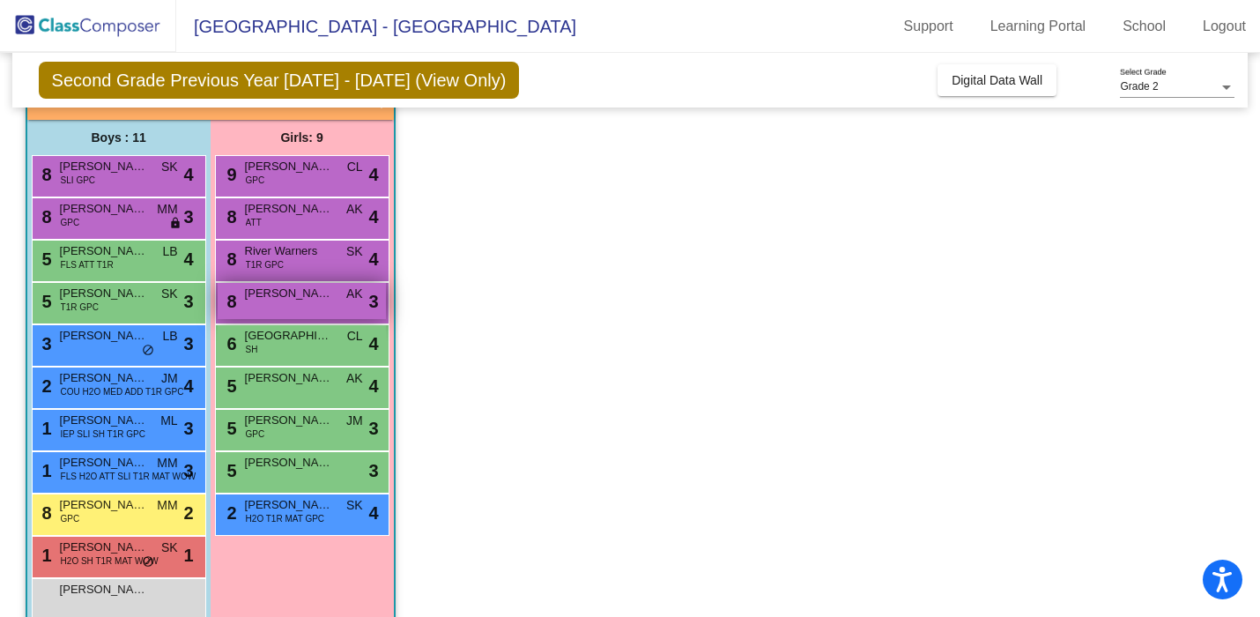
click at [303, 316] on div "8 [PERSON_NAME] AK lock do_not_disturb_alt 3" at bounding box center [302, 301] width 168 height 36
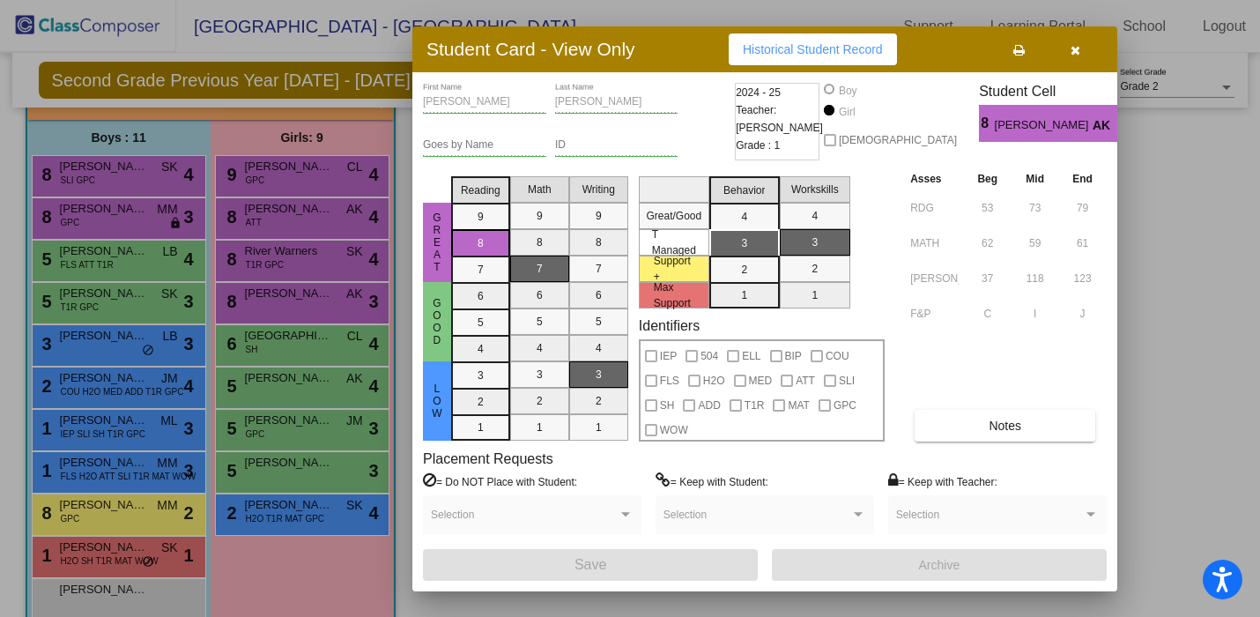
click at [291, 411] on div at bounding box center [630, 308] width 1260 height 617
